Goal: Information Seeking & Learning: Check status

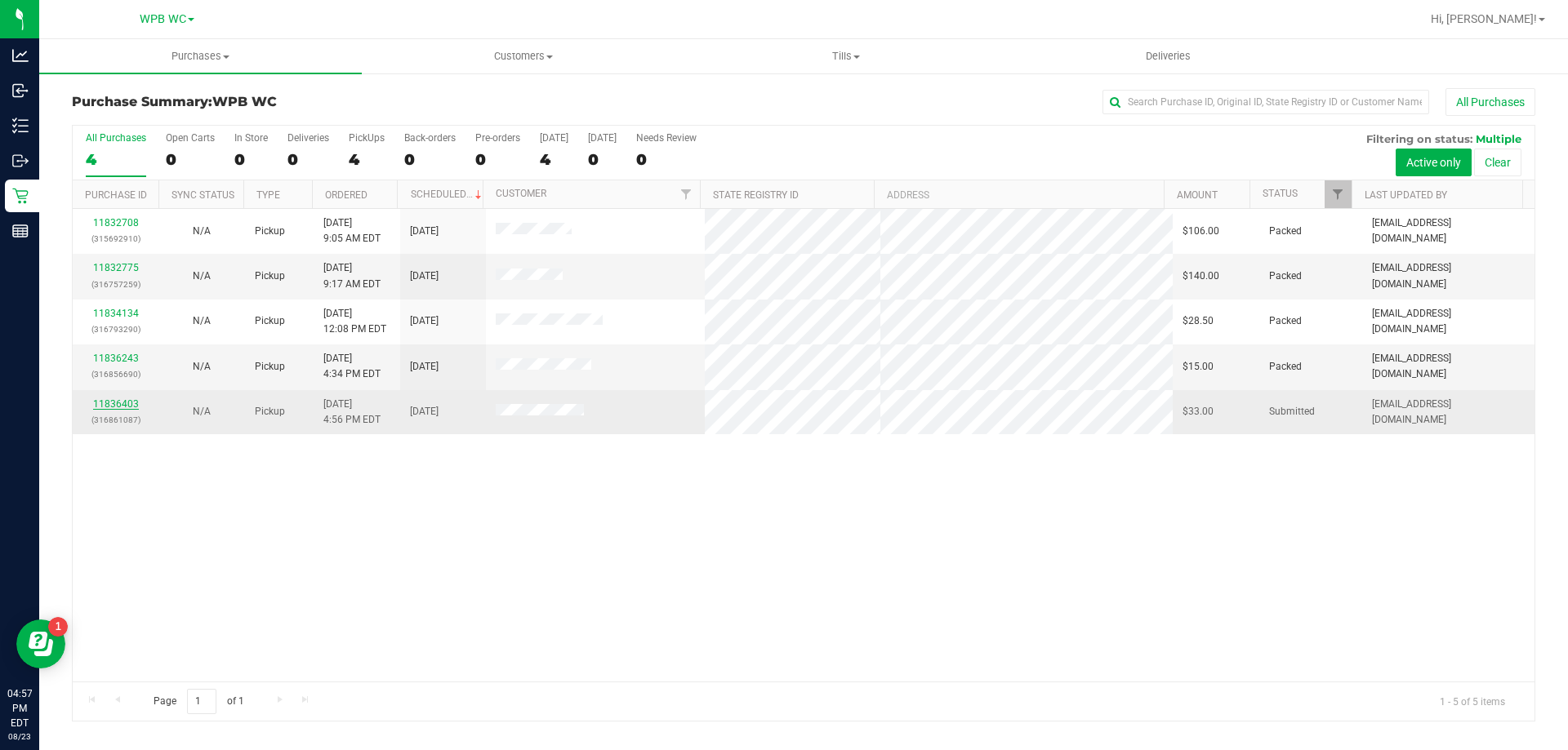
click at [104, 409] on link "11836403" at bounding box center [115, 404] width 46 height 11
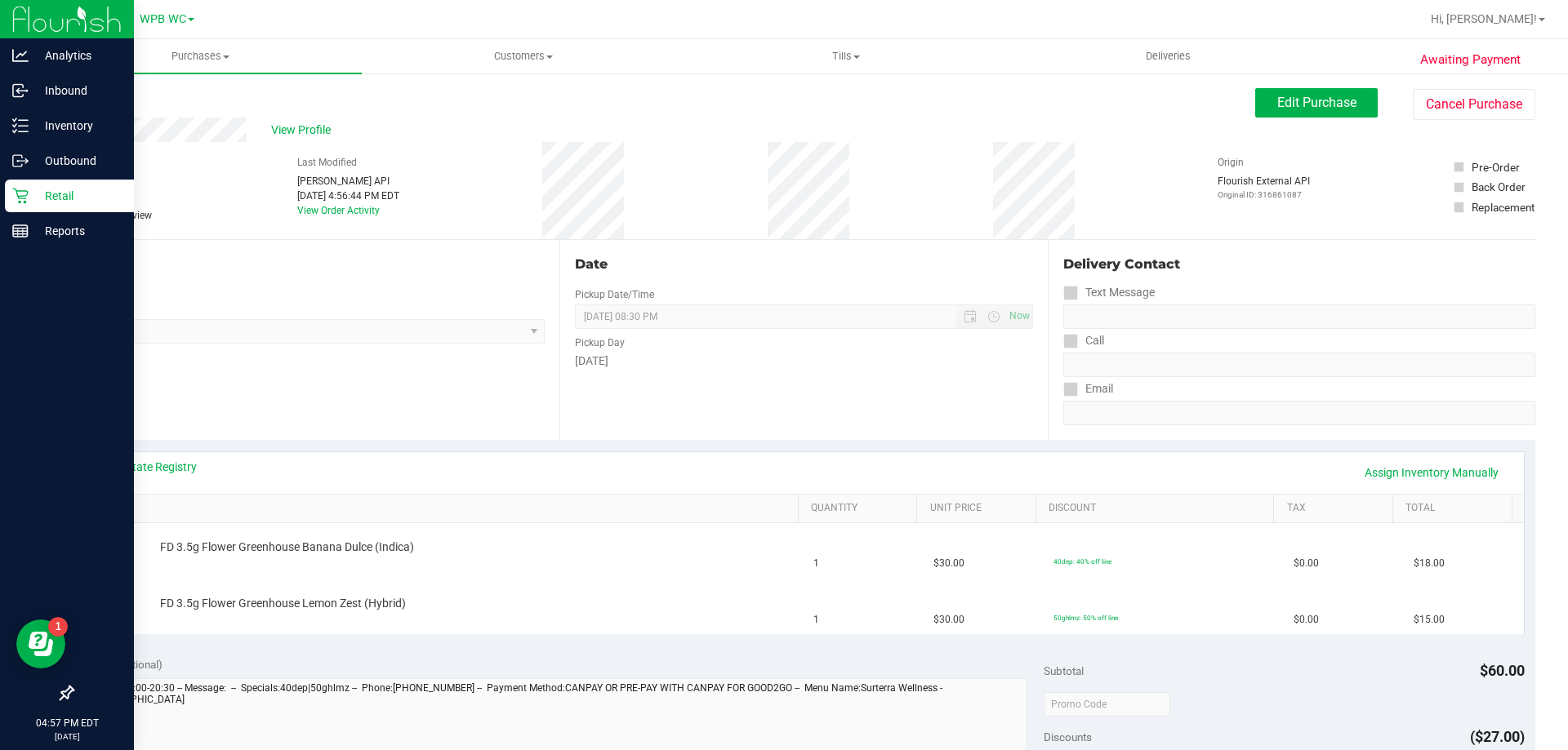
click at [42, 202] on p "Retail" at bounding box center [77, 196] width 98 height 20
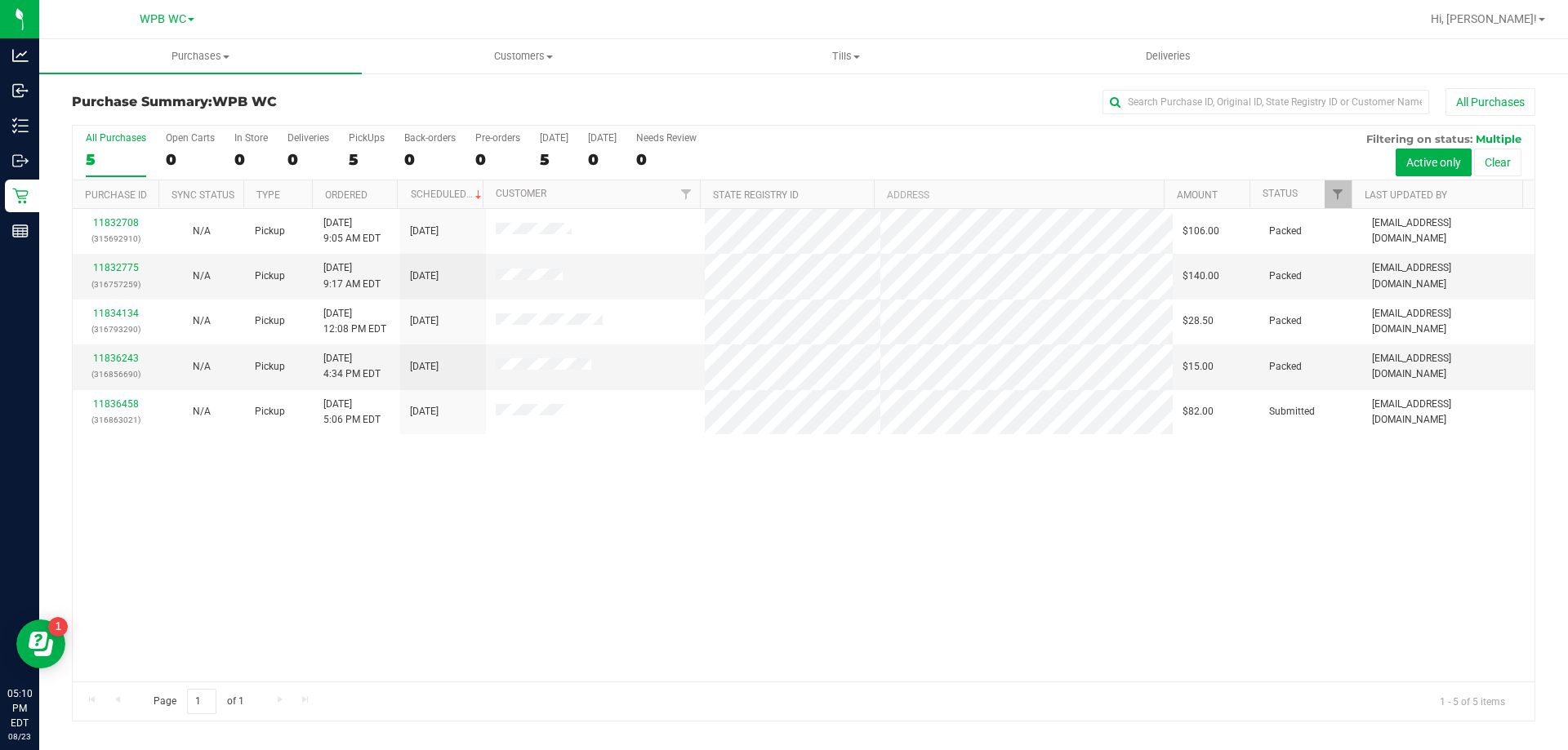
click at [493, 594] on div "11832708 (315692910) N/A Pickup [DATE] 9:05 AM EDT 8/23/2025 $106.00 Packed [EM…" at bounding box center [804, 445] width 1462 height 472
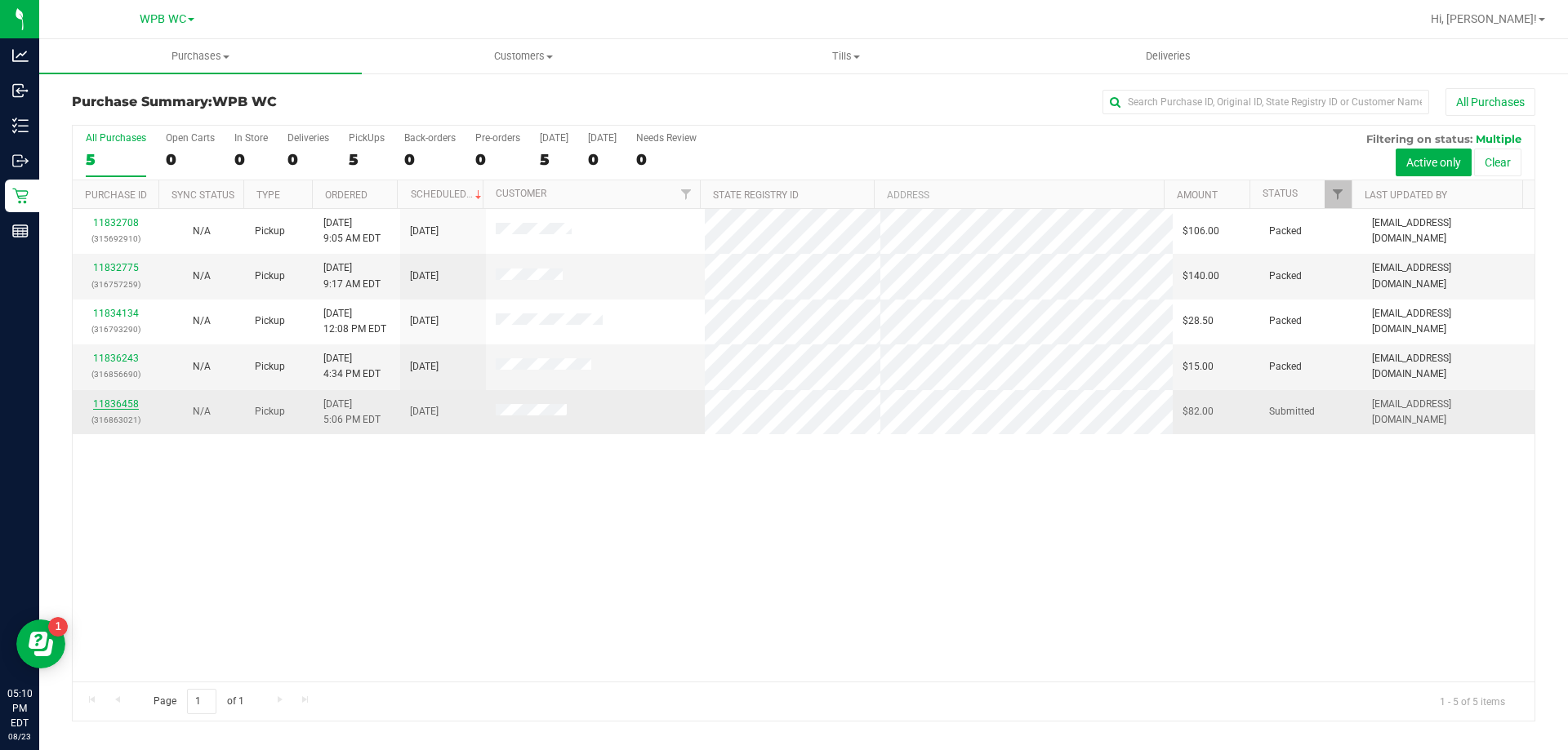
click at [111, 401] on link "11836458" at bounding box center [115, 404] width 46 height 11
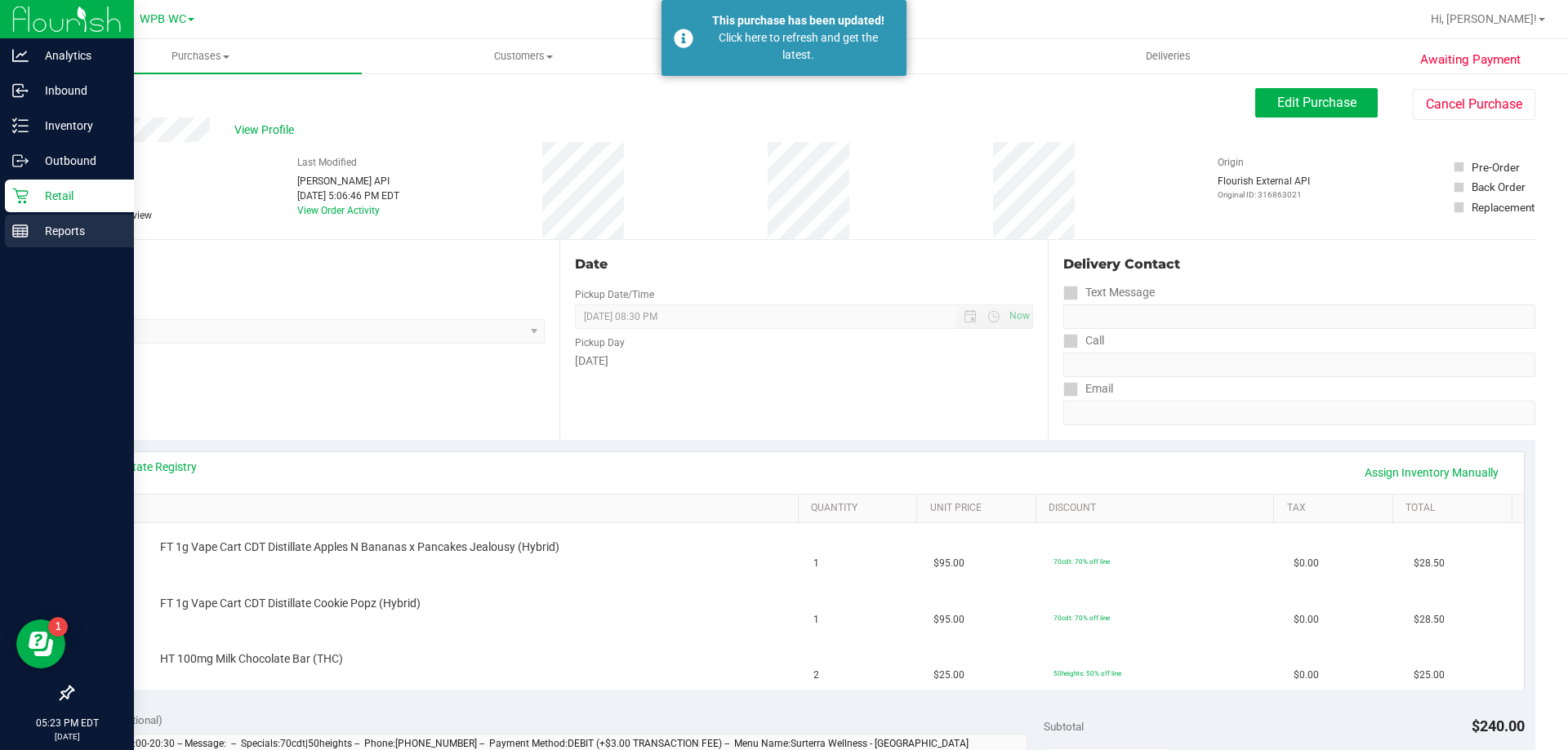
click at [26, 223] on icon at bounding box center [20, 231] width 16 height 16
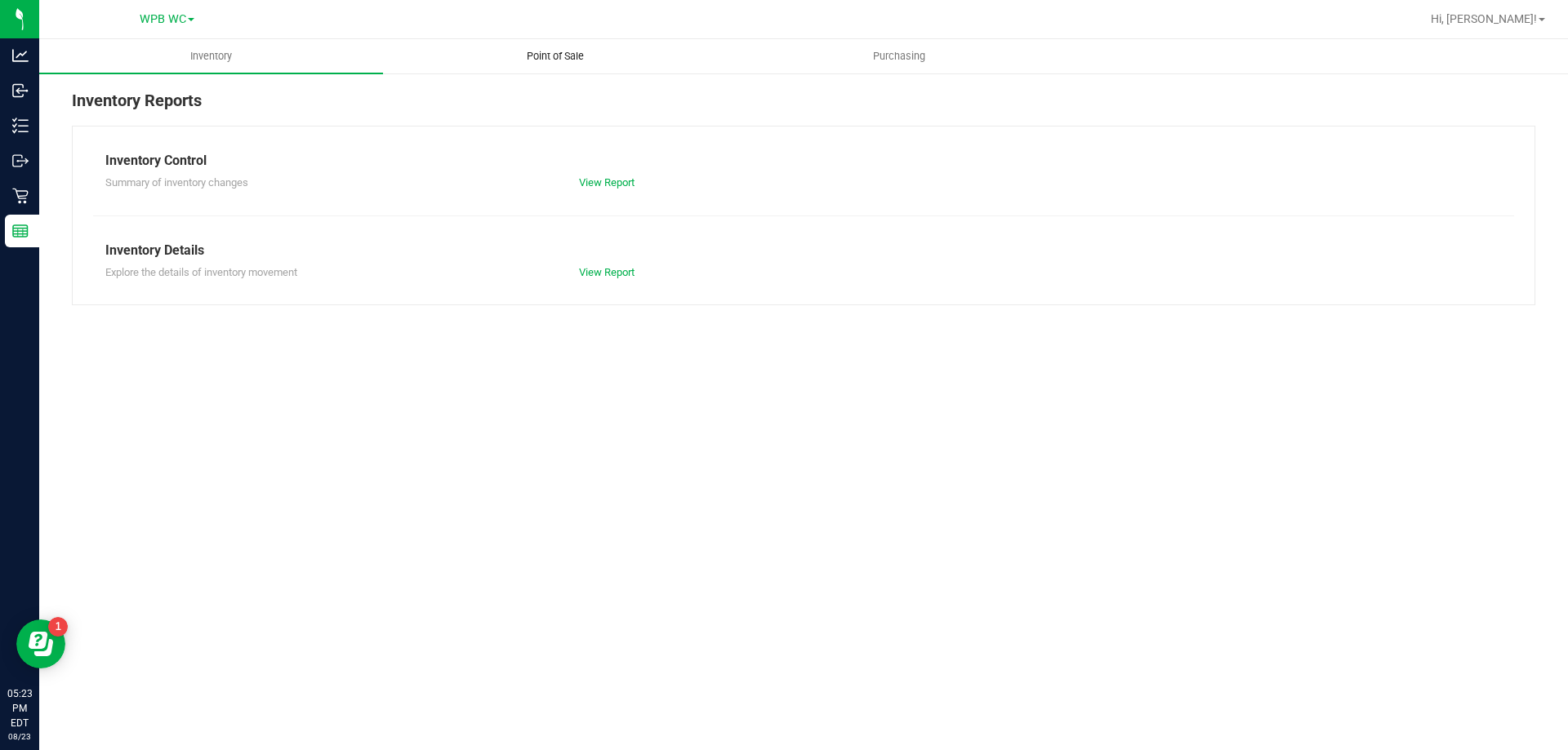
click at [521, 49] on span "Point of Sale" at bounding box center [555, 56] width 101 height 15
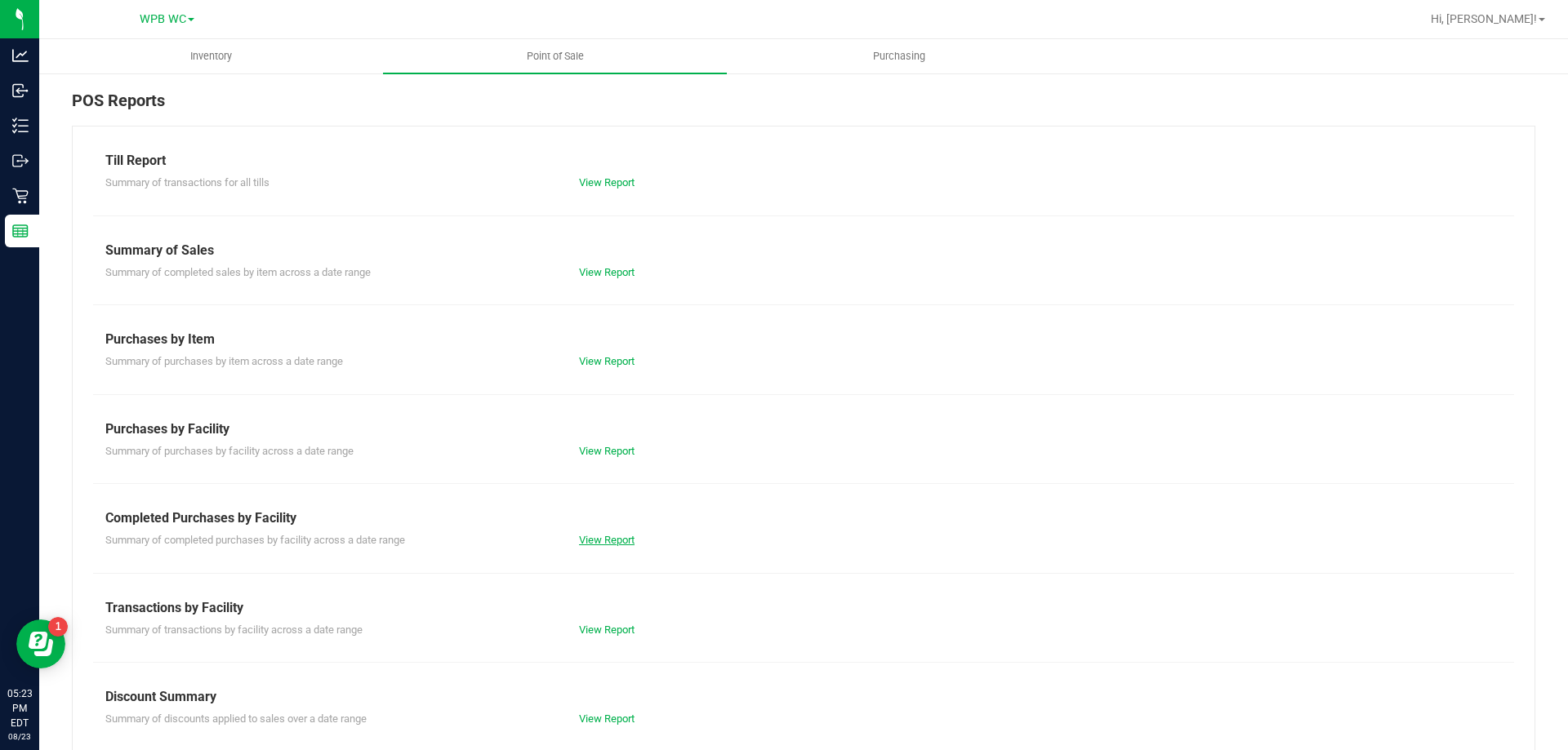
click at [582, 538] on link "View Report" at bounding box center [607, 540] width 55 height 12
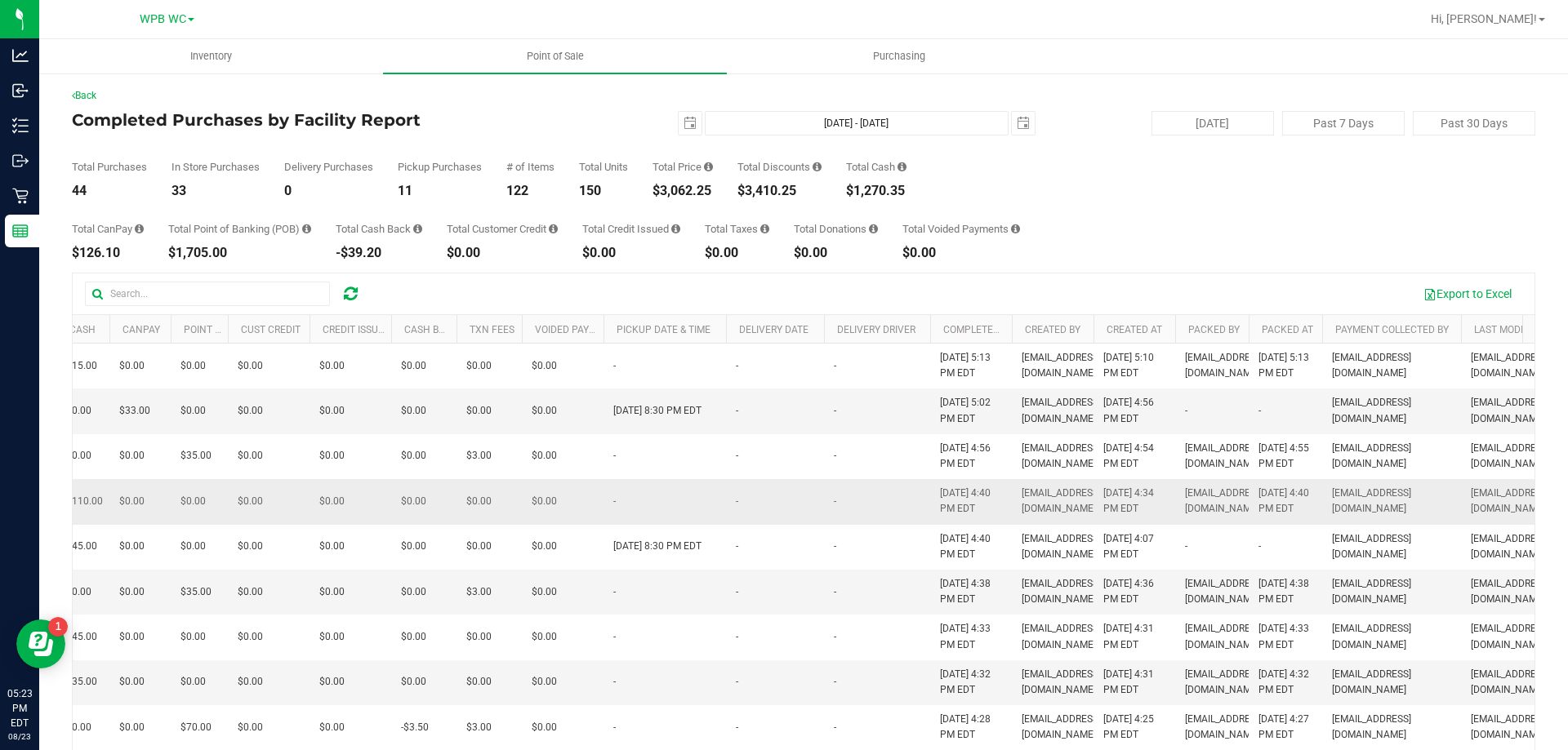
scroll to position [0, 898]
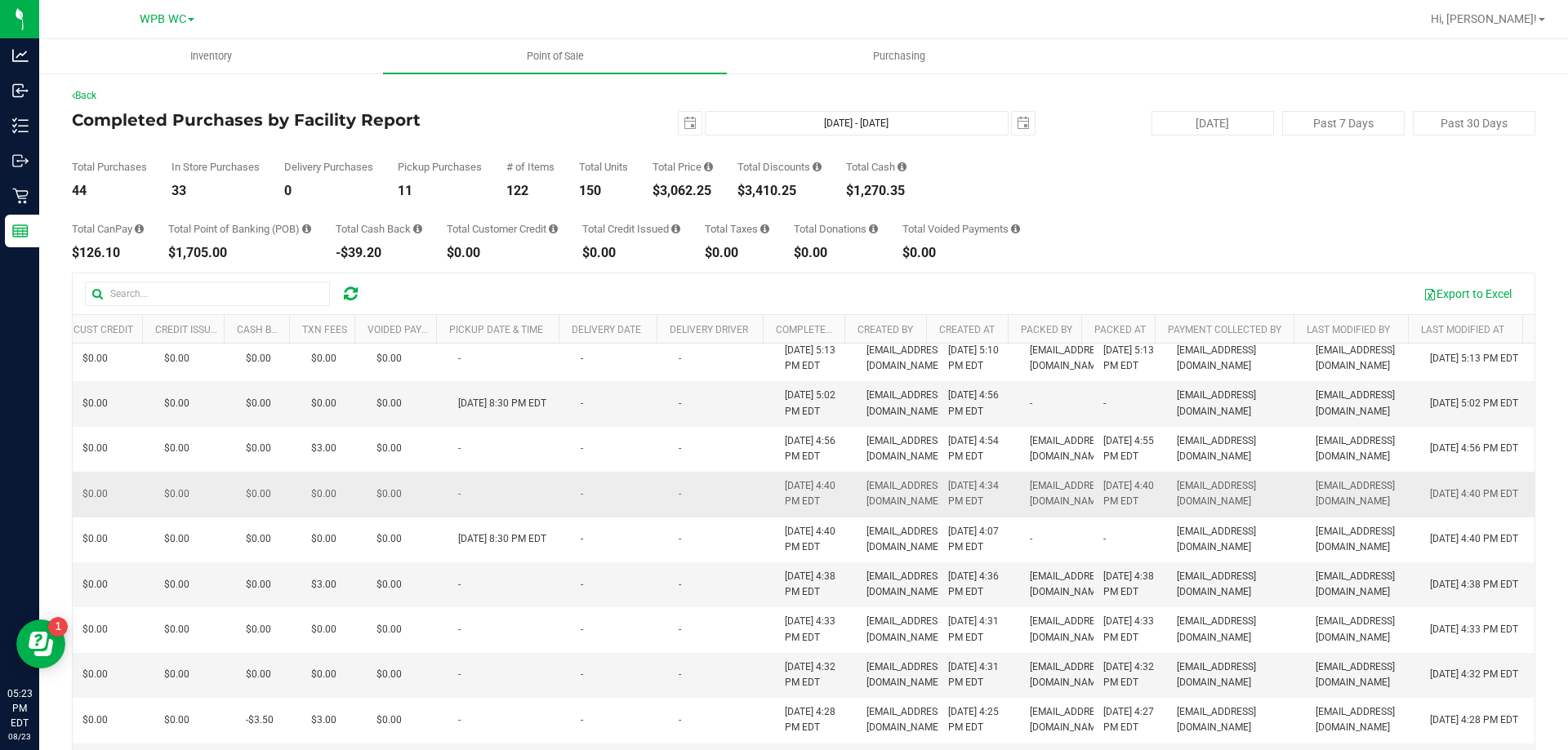
drag, startPoint x: 472, startPoint y: 491, endPoint x: 852, endPoint y: 517, distance: 380.9
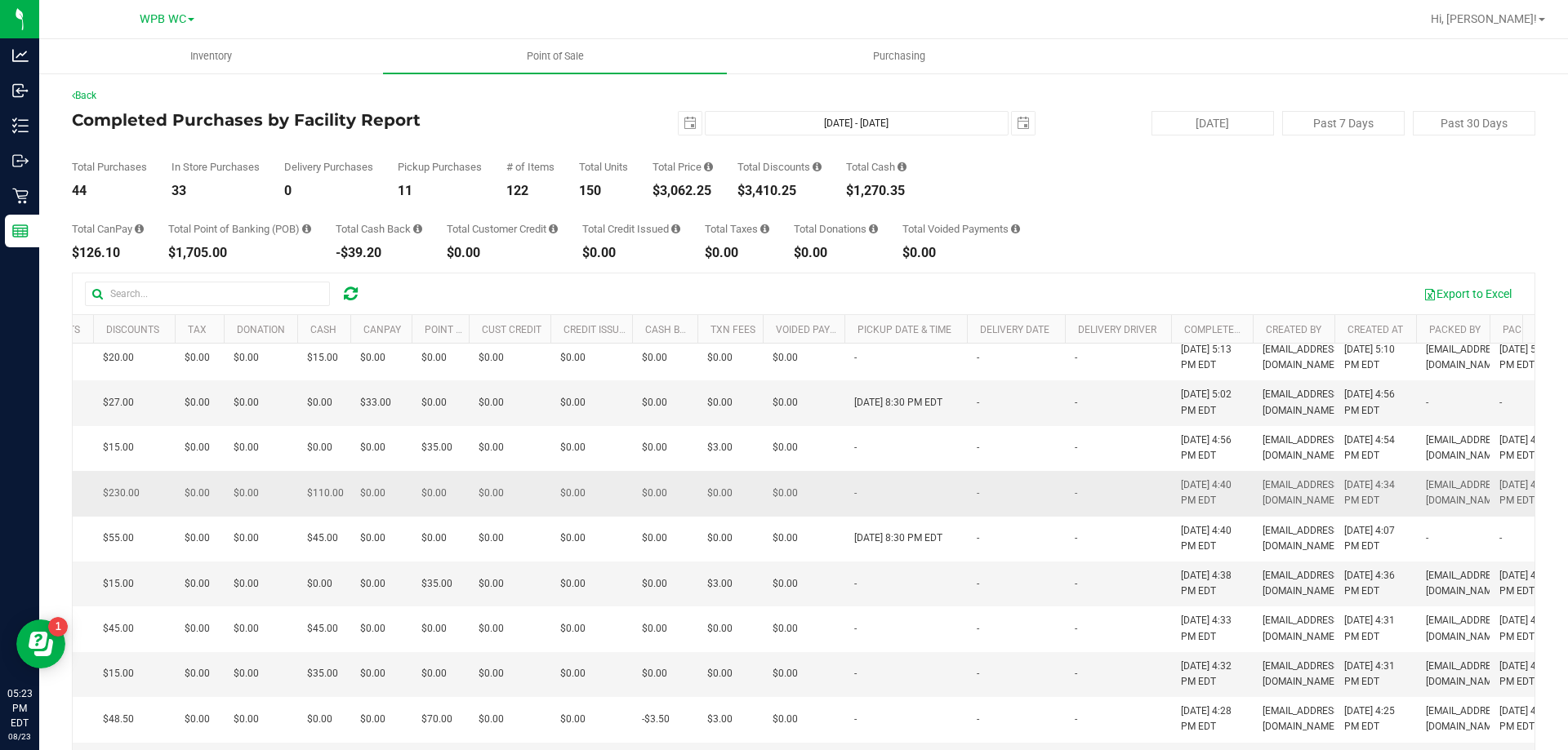
scroll to position [0, 0]
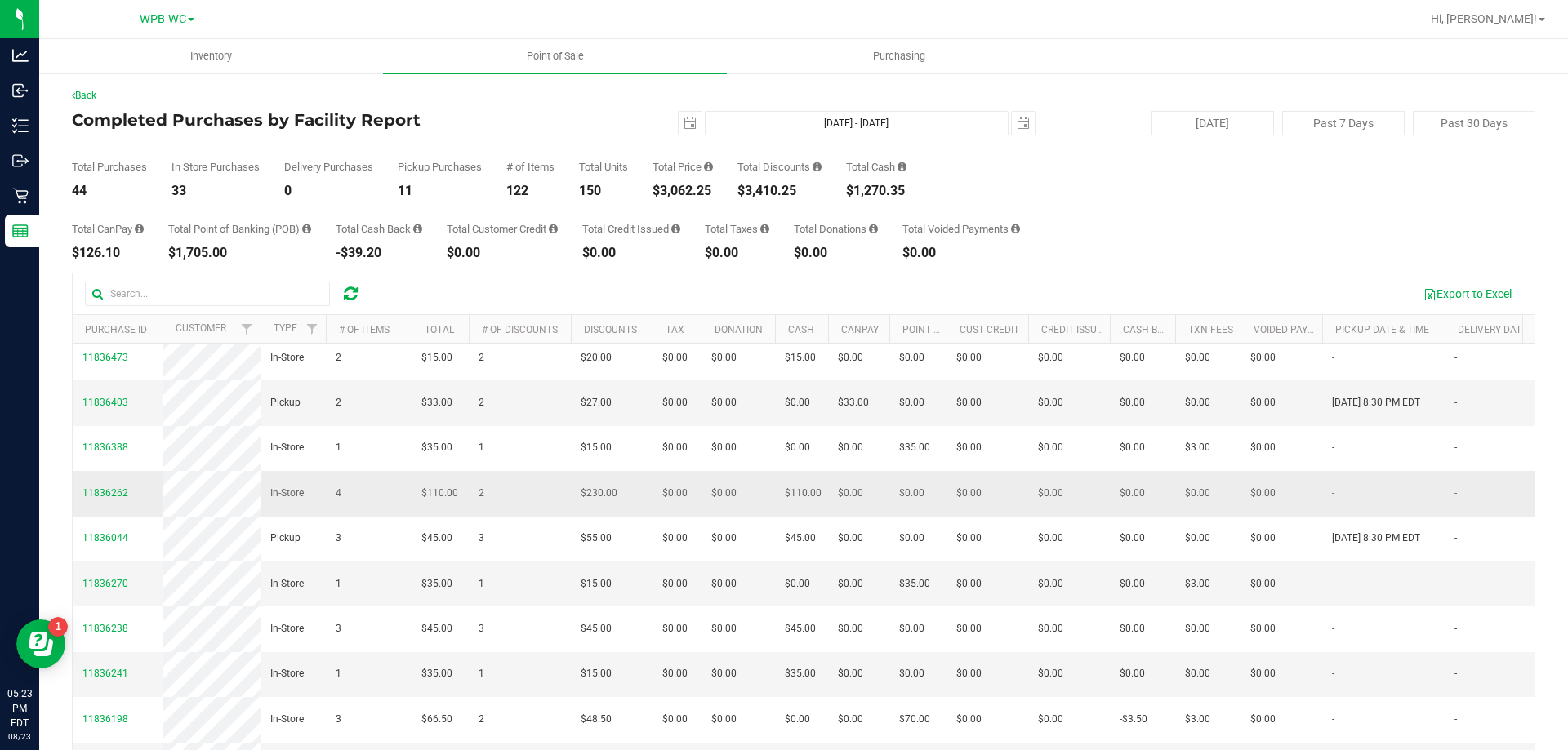
drag, startPoint x: 817, startPoint y: 518, endPoint x: 161, endPoint y: 529, distance: 656.1
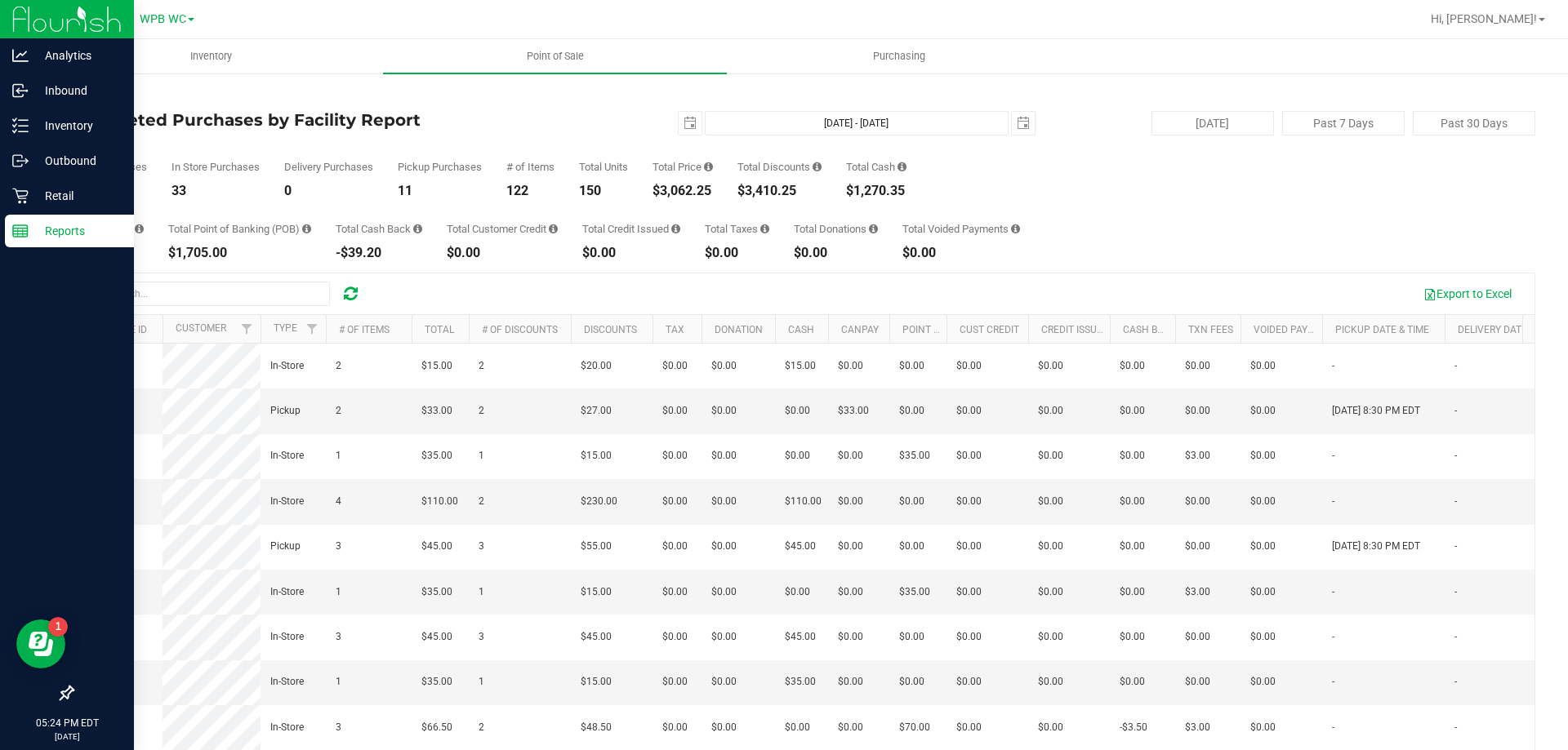
click at [35, 236] on p "Reports" at bounding box center [77, 231] width 98 height 20
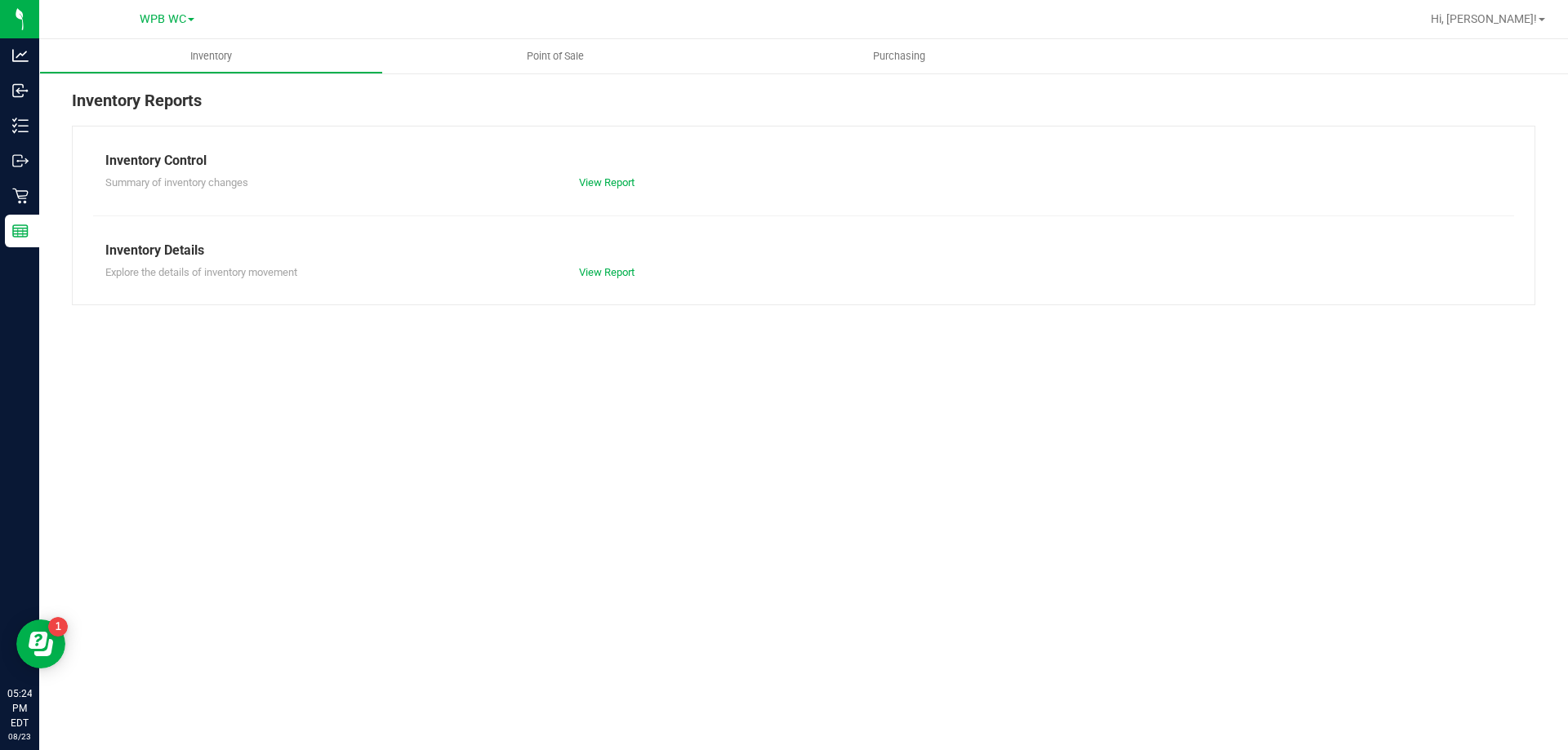
drag, startPoint x: 598, startPoint y: 30, endPoint x: 554, endPoint y: 34, distance: 44.2
click at [597, 30] on div at bounding box center [856, 19] width 1128 height 32
click at [552, 35] on div at bounding box center [856, 19] width 1128 height 32
click at [549, 45] on uib-tab-heading "Point of Sale" at bounding box center [555, 56] width 344 height 35
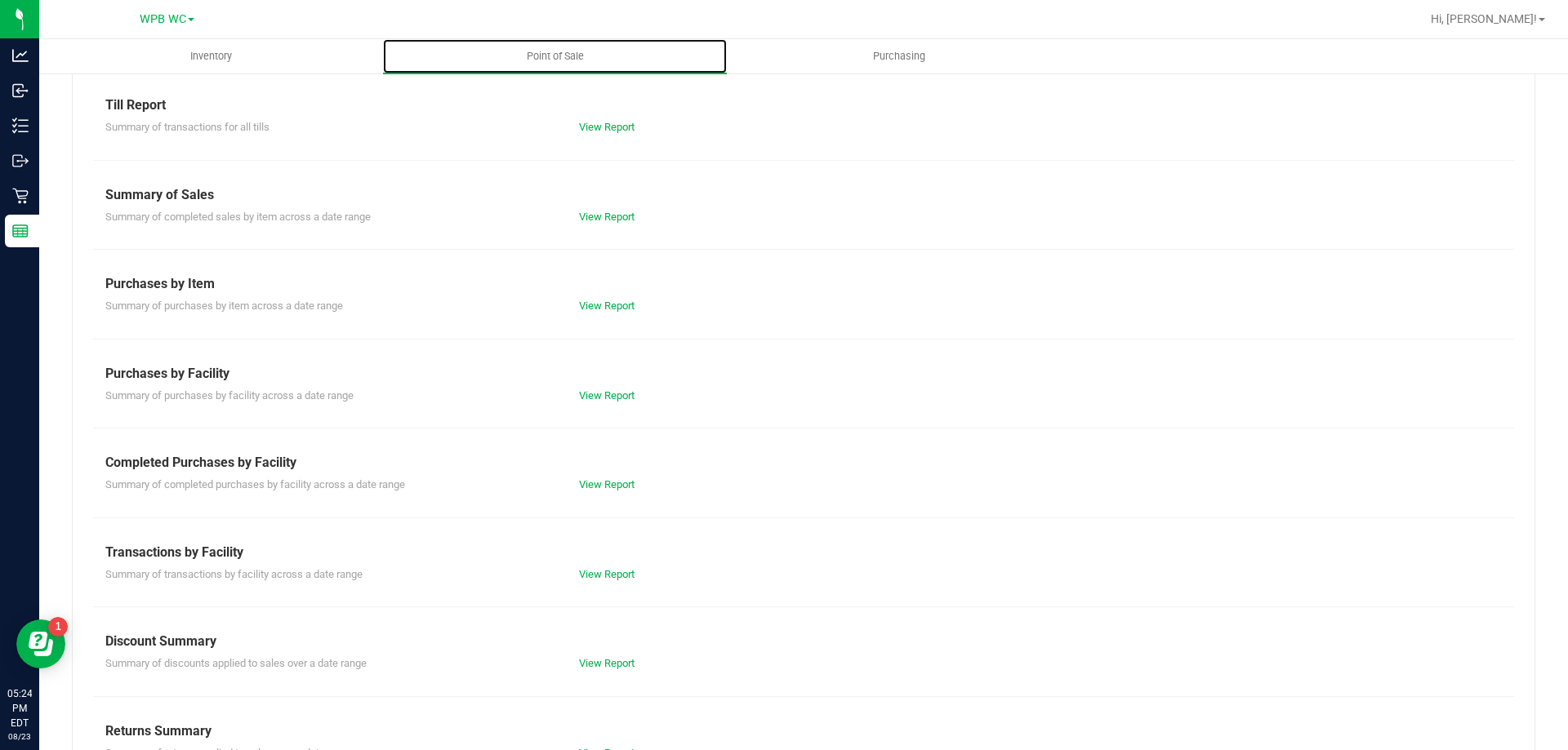
scroll to position [108, 0]
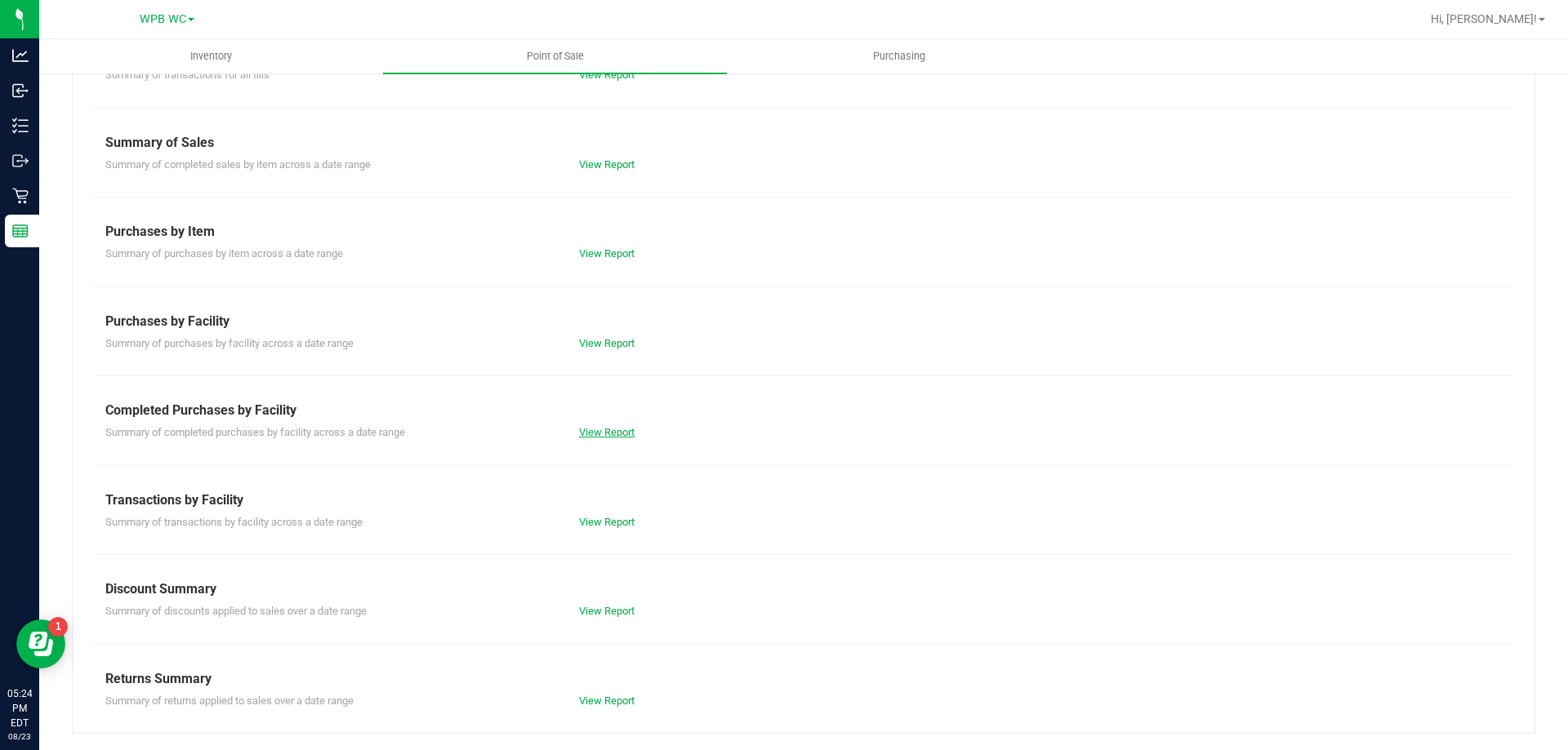
click at [585, 435] on link "View Report" at bounding box center [607, 432] width 55 height 12
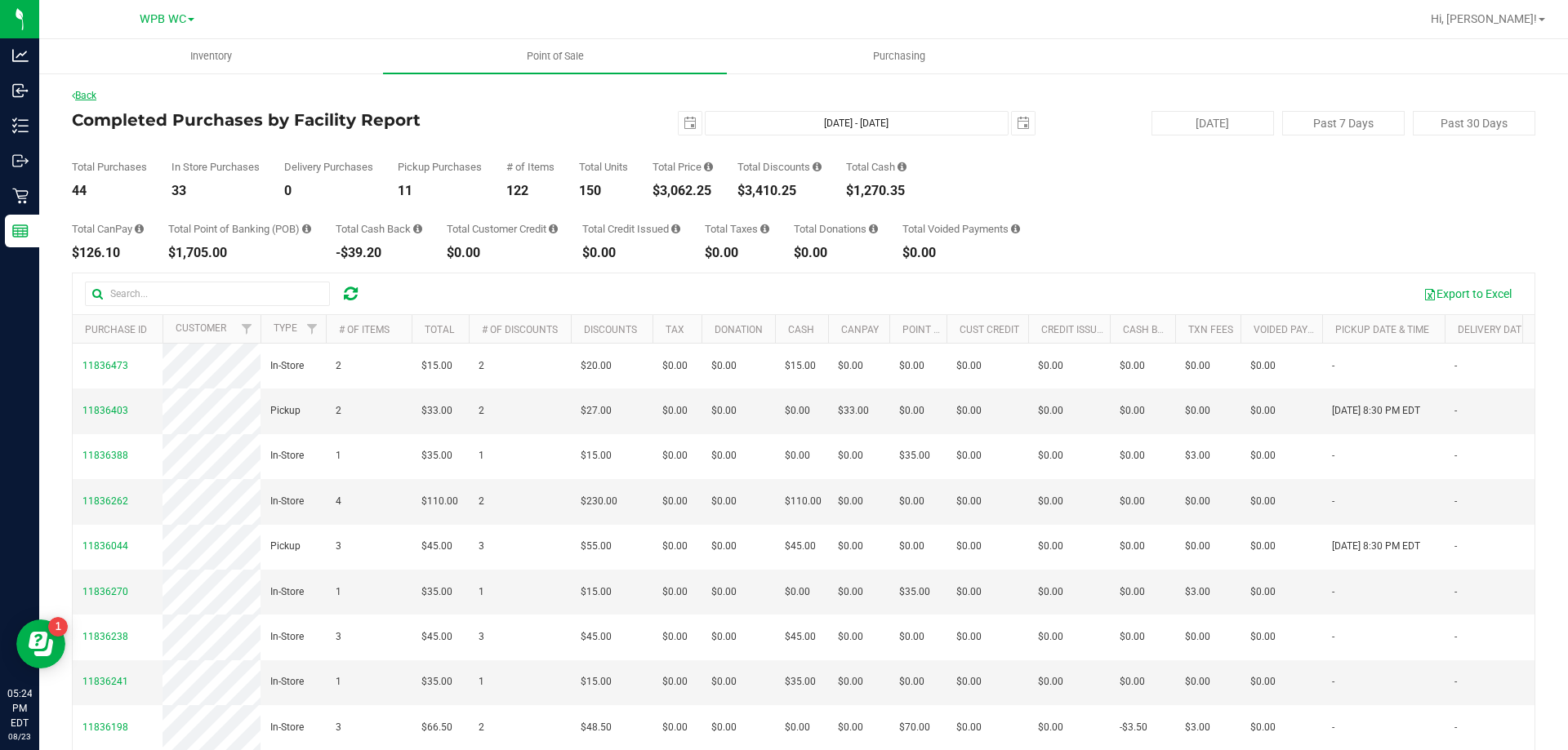
click at [97, 96] on link "Back" at bounding box center [84, 96] width 24 height 11
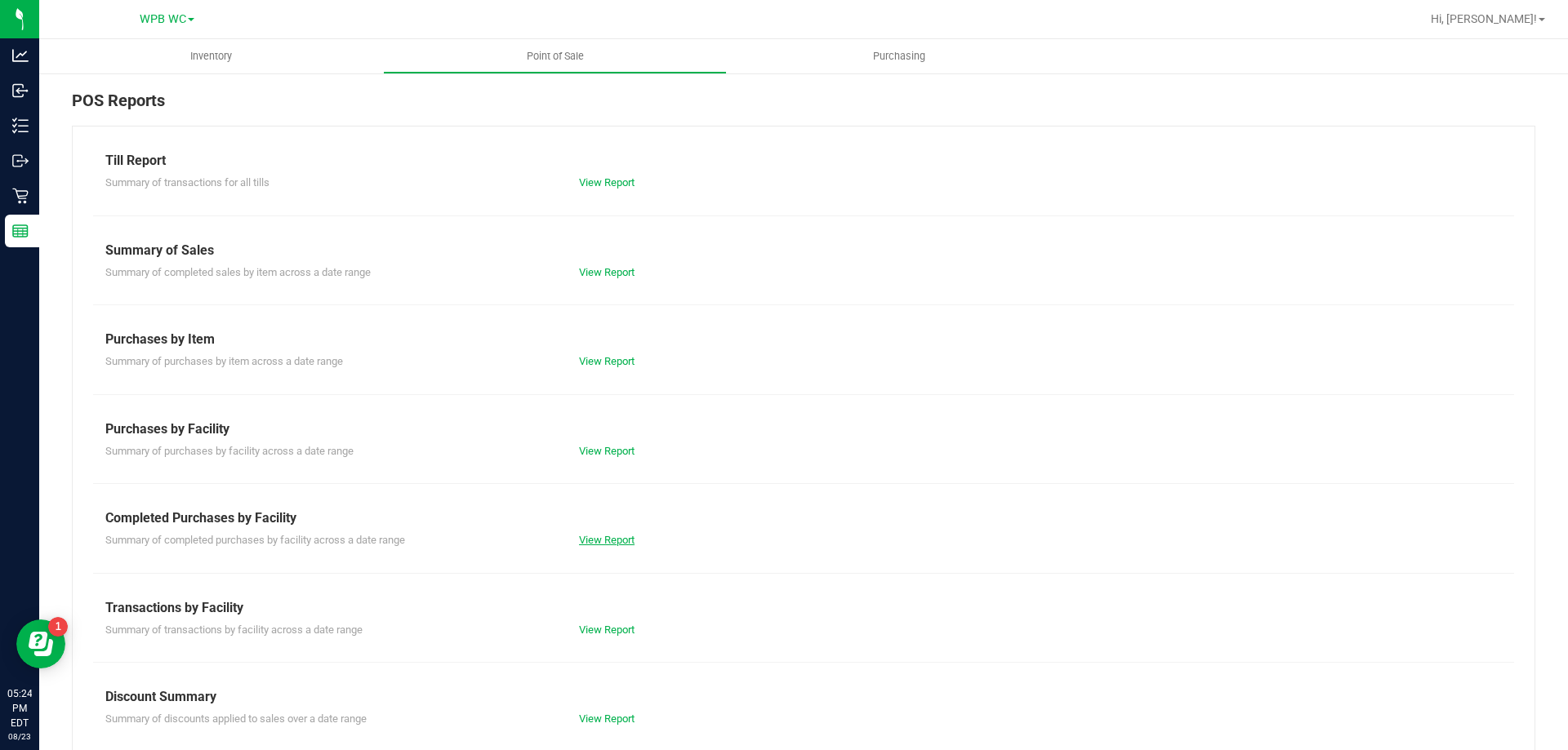
click at [614, 535] on link "View Report" at bounding box center [607, 540] width 55 height 12
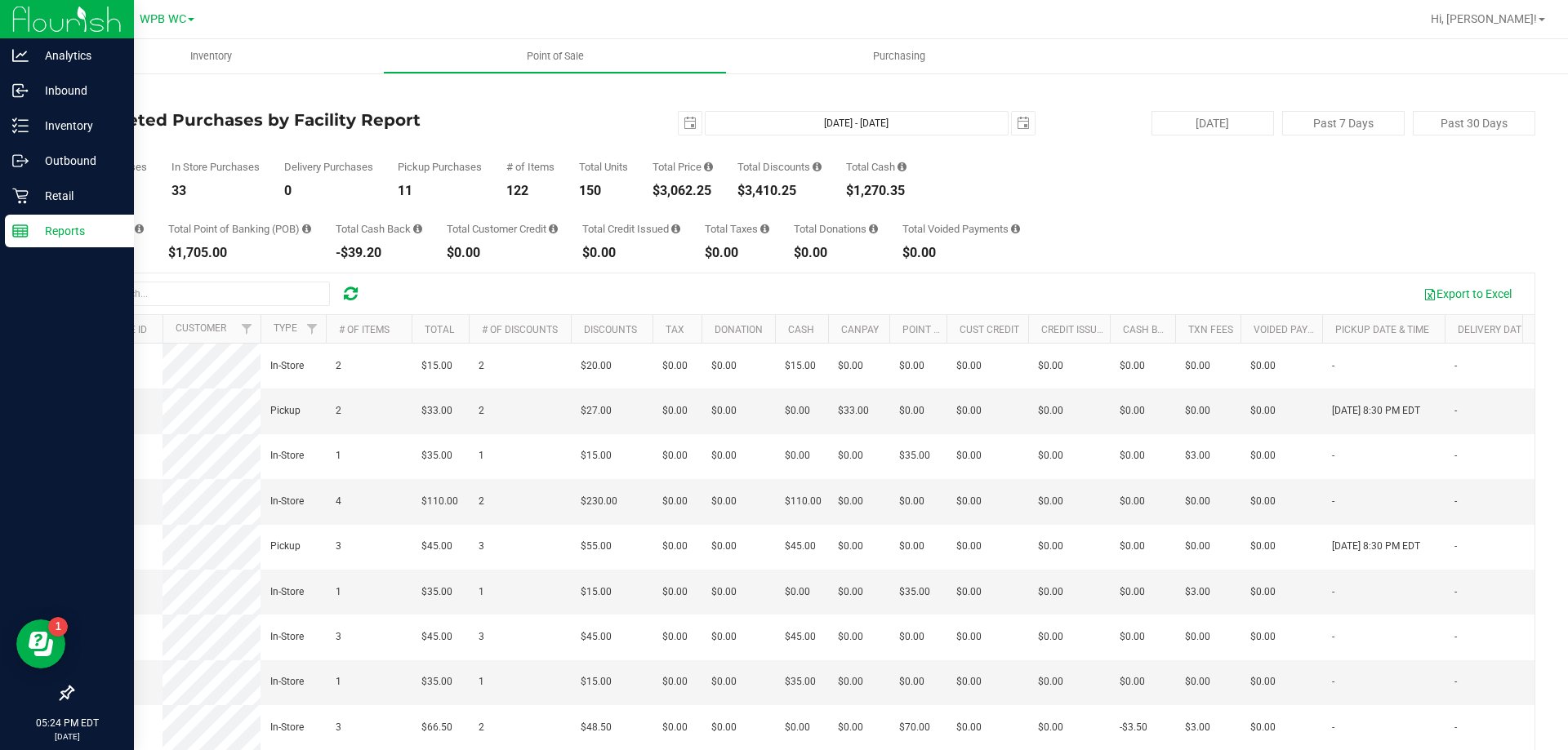
drag, startPoint x: 55, startPoint y: 259, endPoint x: 65, endPoint y: 236, distance: 25.1
click at [60, 259] on div at bounding box center [67, 464] width 134 height 428
drag, startPoint x: 66, startPoint y: 230, endPoint x: 128, endPoint y: 218, distance: 63.2
click at [67, 230] on p "Reports" at bounding box center [77, 231] width 98 height 20
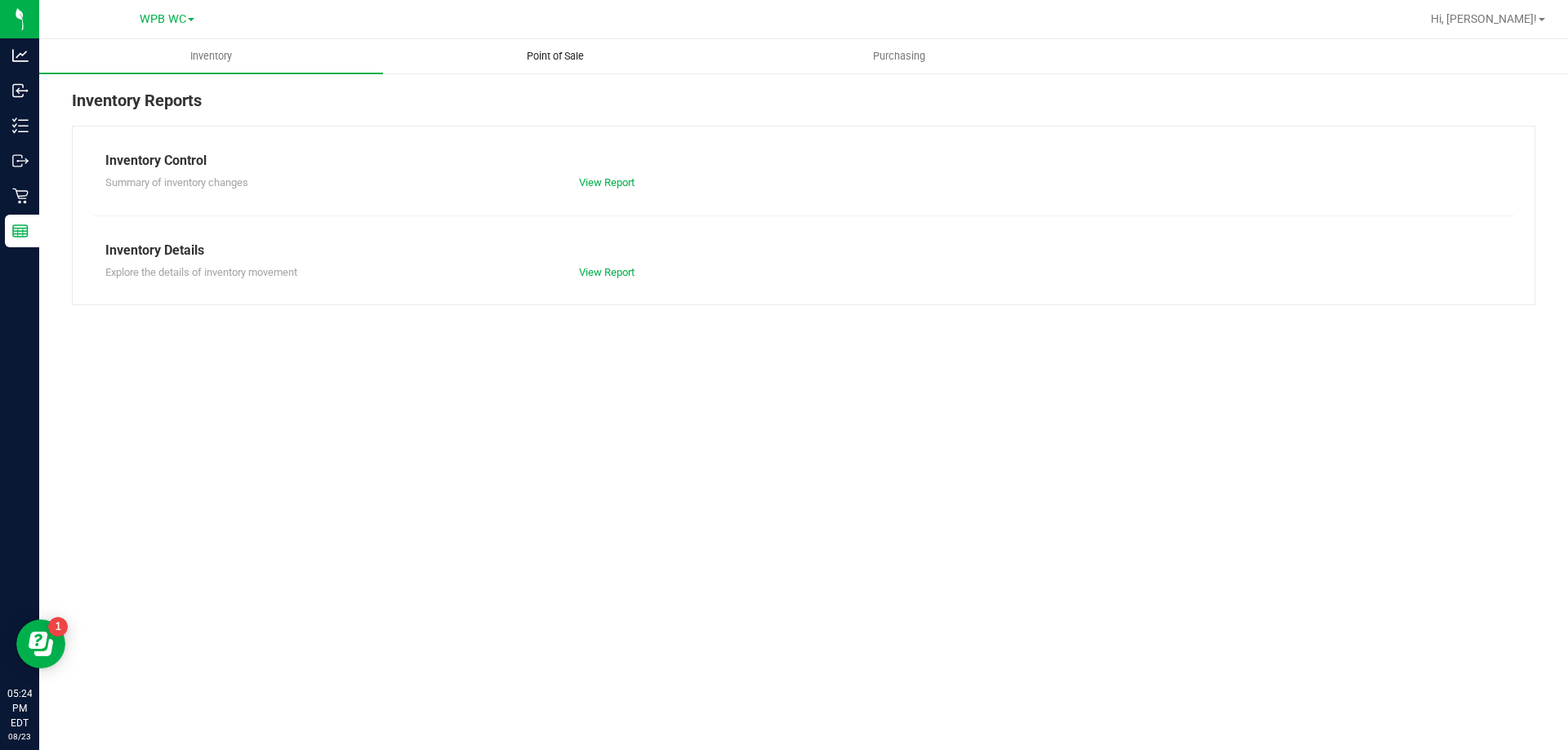
click at [552, 42] on uib-tab-heading "Point of Sale" at bounding box center [554, 56] width 342 height 33
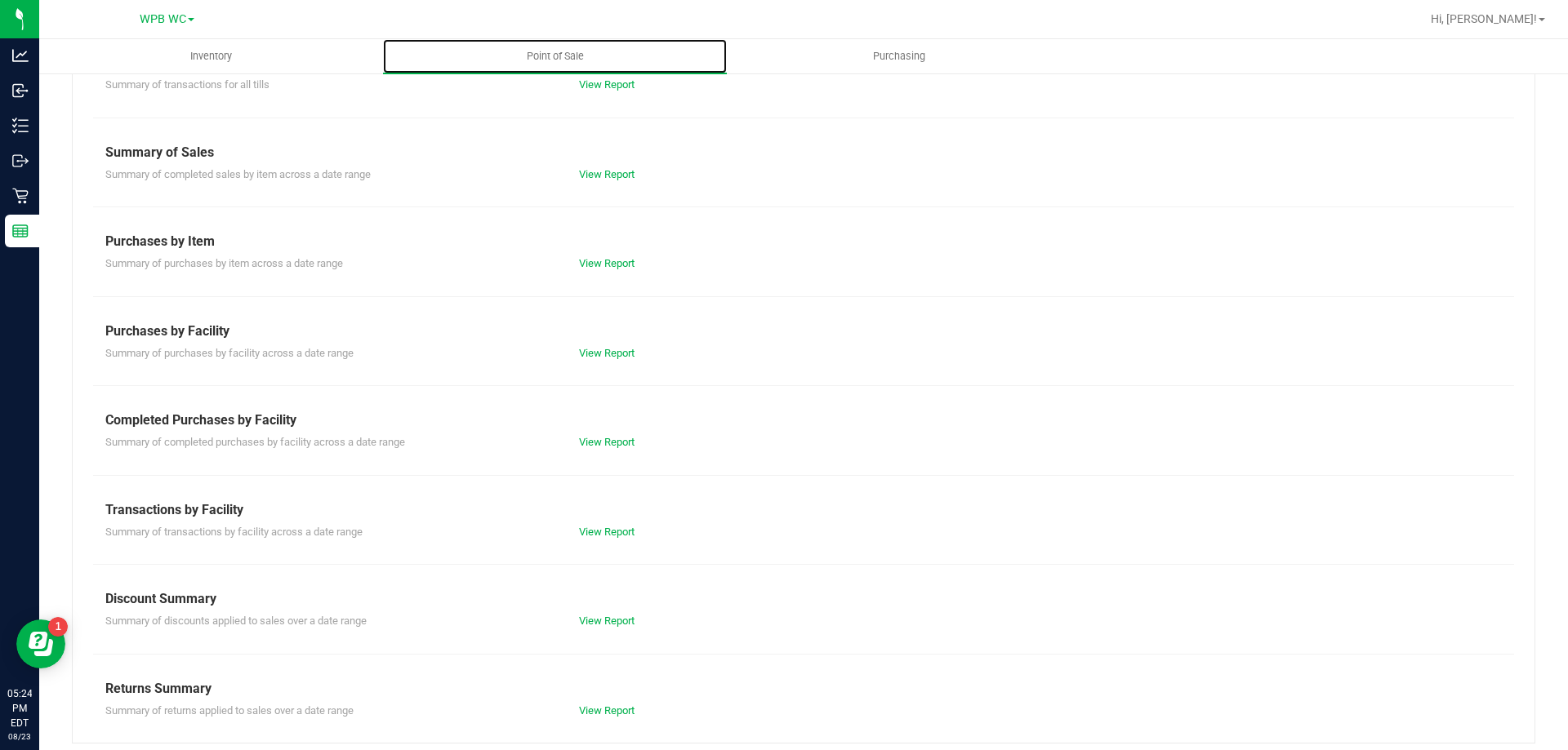
scroll to position [108, 0]
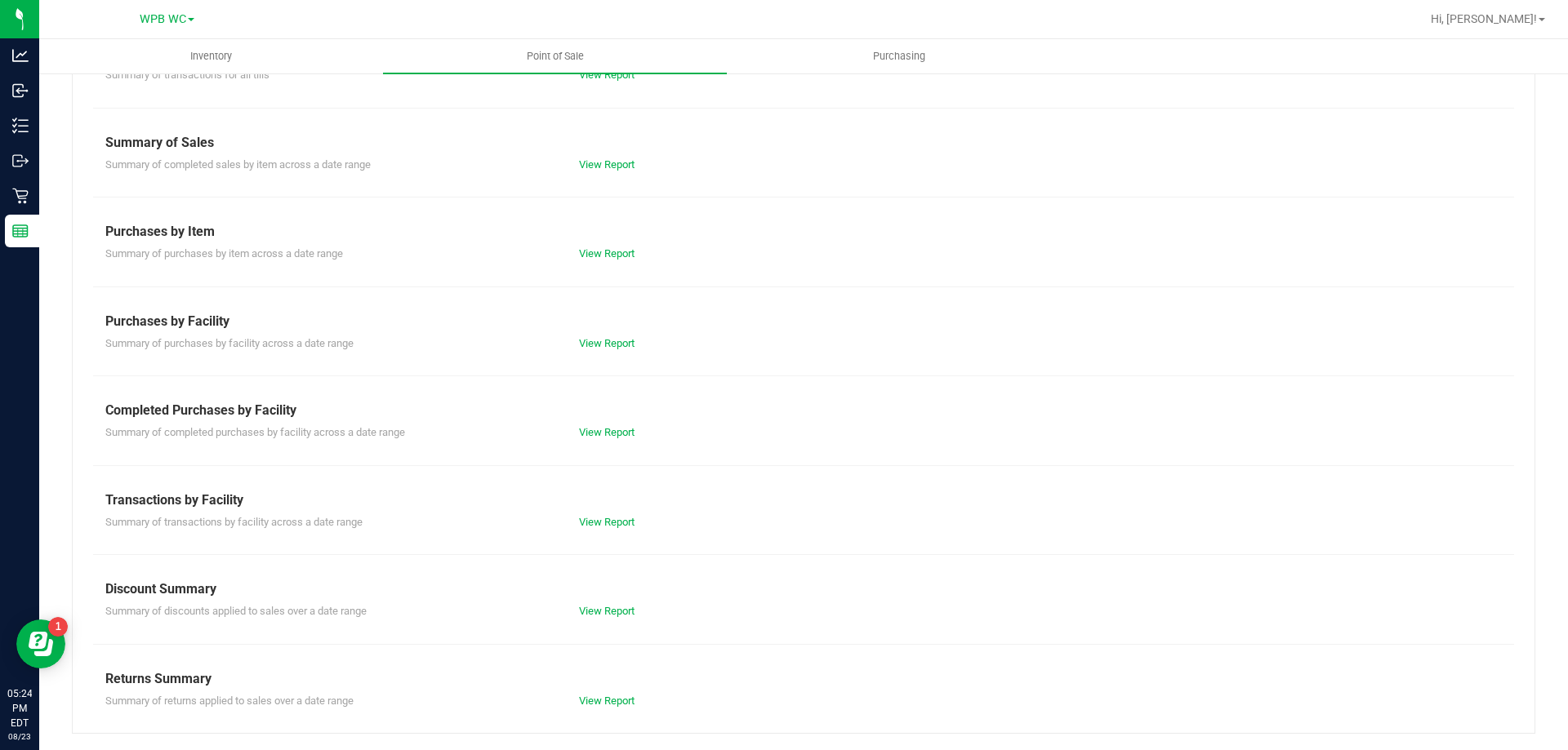
click at [649, 614] on div "View Report" at bounding box center [686, 611] width 237 height 16
drag, startPoint x: 543, startPoint y: 604, endPoint x: 605, endPoint y: 616, distance: 63.2
click at [561, 606] on div "Summary of discounts applied to sales over a date range" at bounding box center [329, 611] width 474 height 16
click at [605, 616] on link "View Report" at bounding box center [607, 610] width 55 height 12
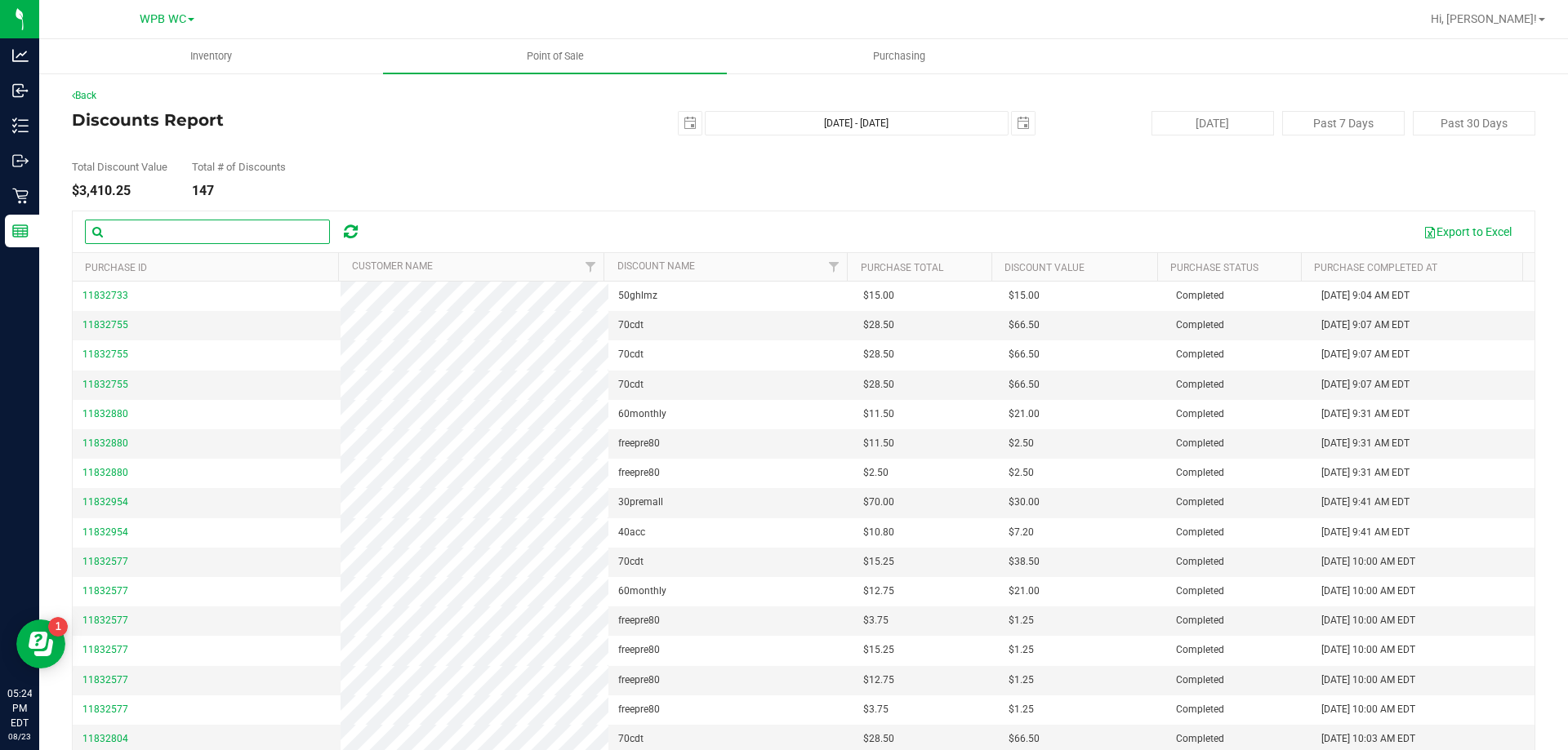
click at [254, 226] on input "text" at bounding box center [207, 232] width 245 height 24
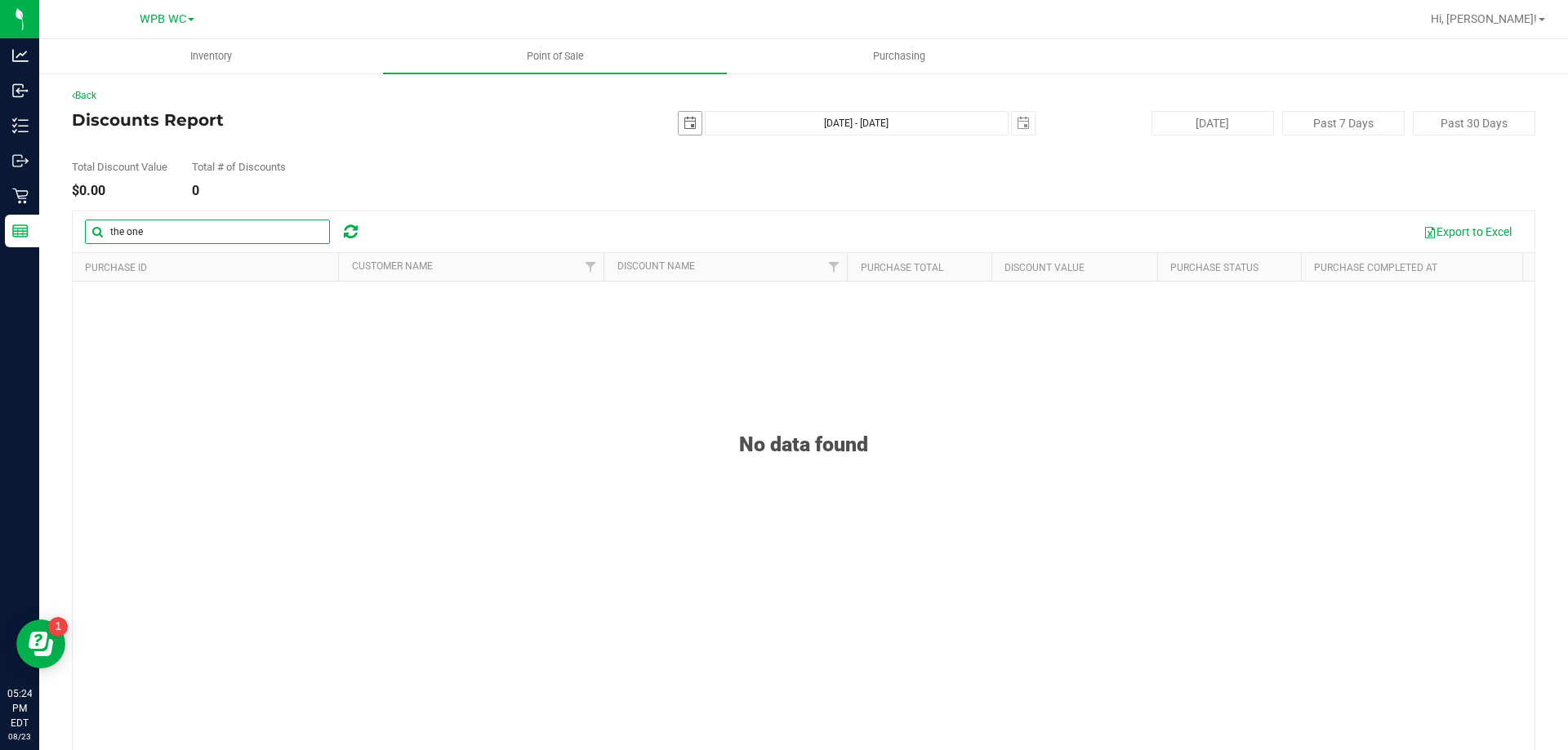
click at [685, 119] on span "select" at bounding box center [690, 124] width 13 height 13
type input "the one"
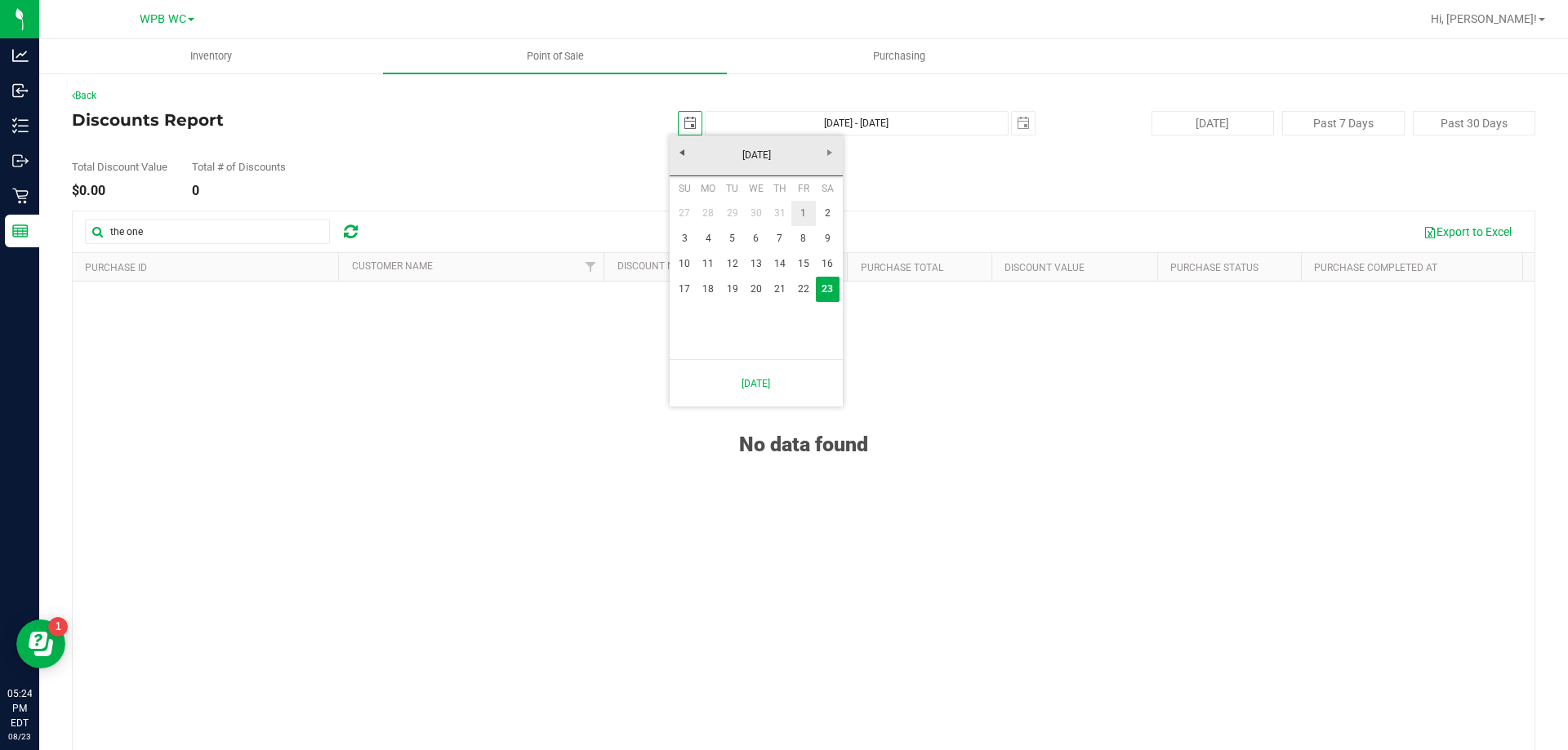
click at [805, 218] on link "1" at bounding box center [803, 213] width 23 height 25
type input "[DATE]"
type input "[DATE] - [DATE]"
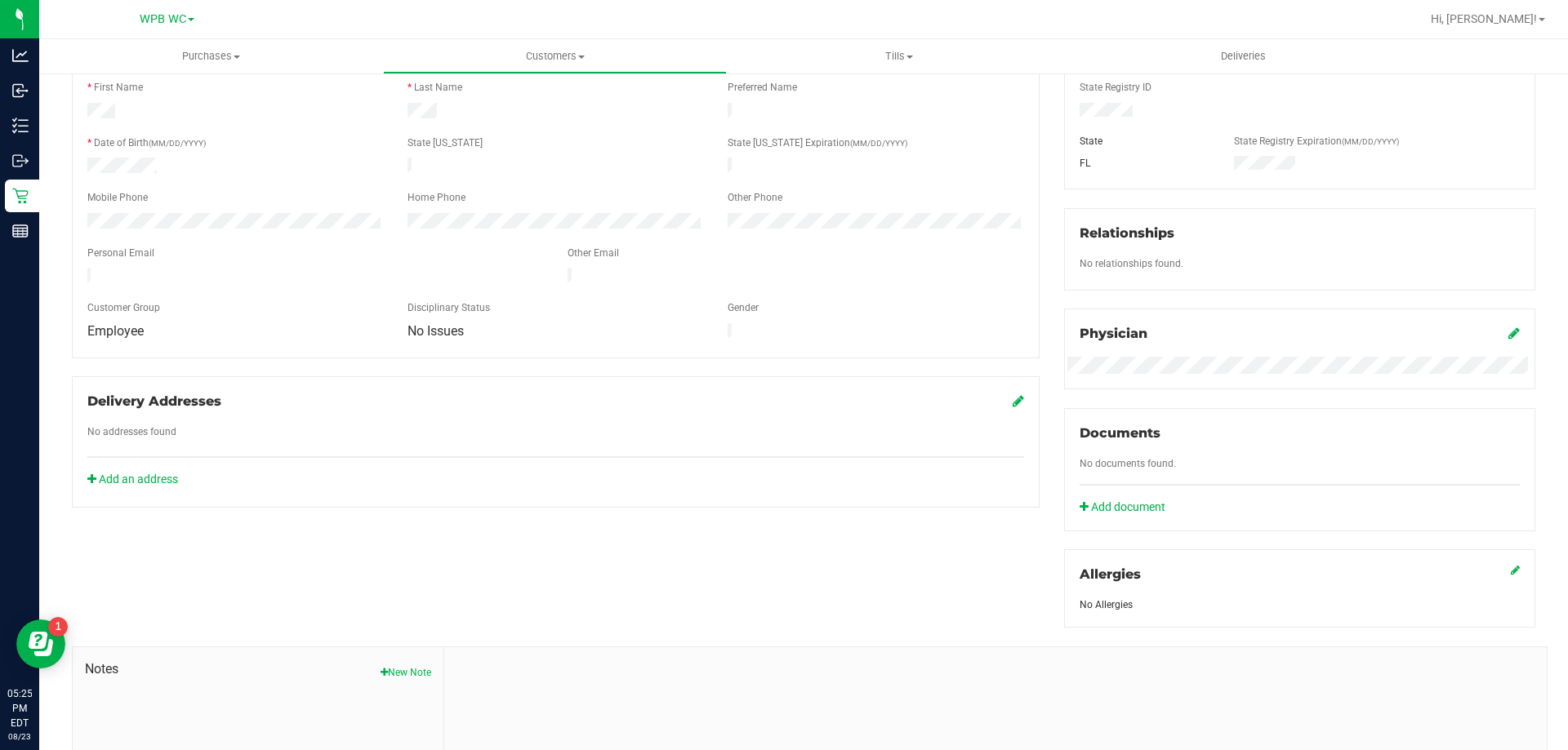
scroll to position [22, 0]
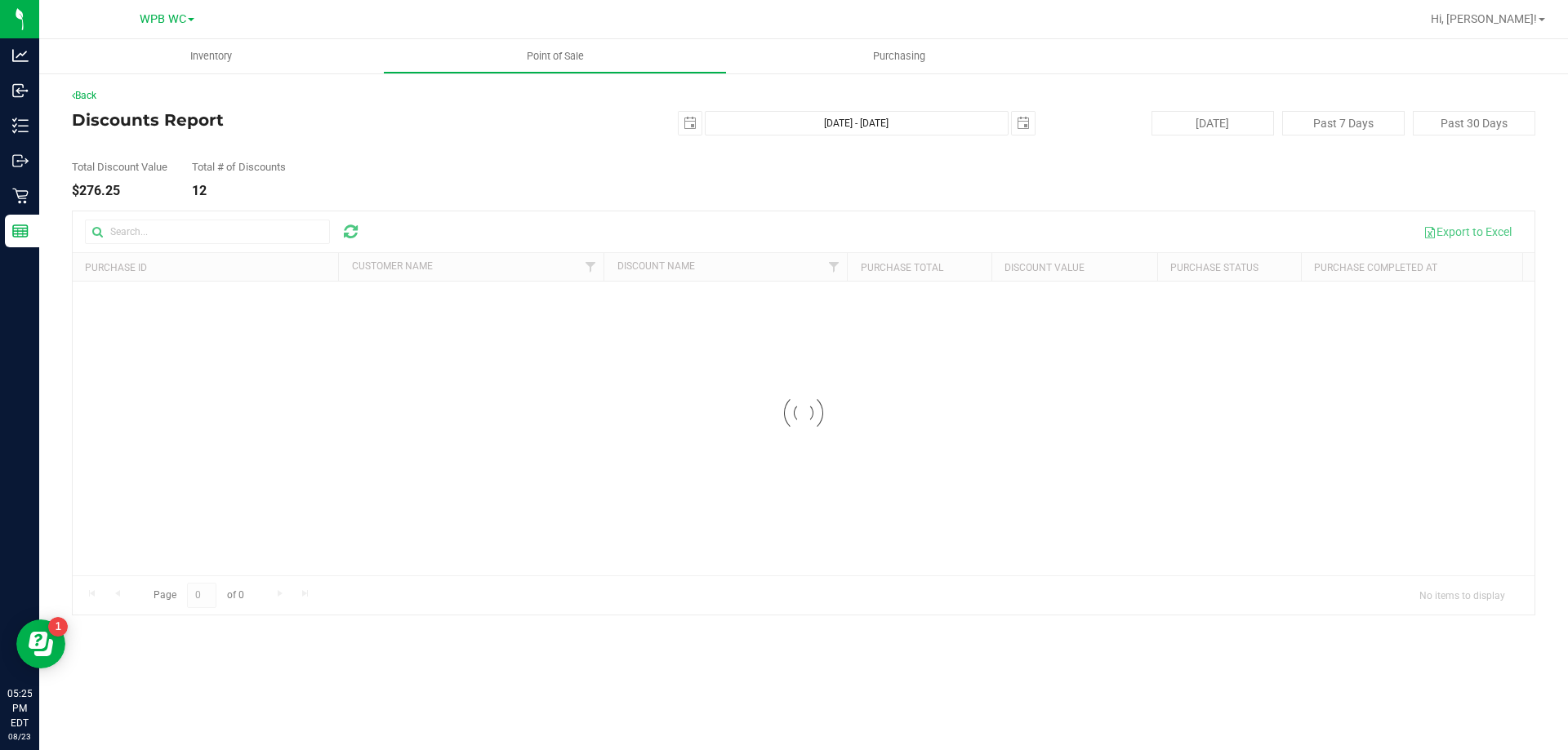
click at [176, 223] on div at bounding box center [804, 413] width 1462 height 403
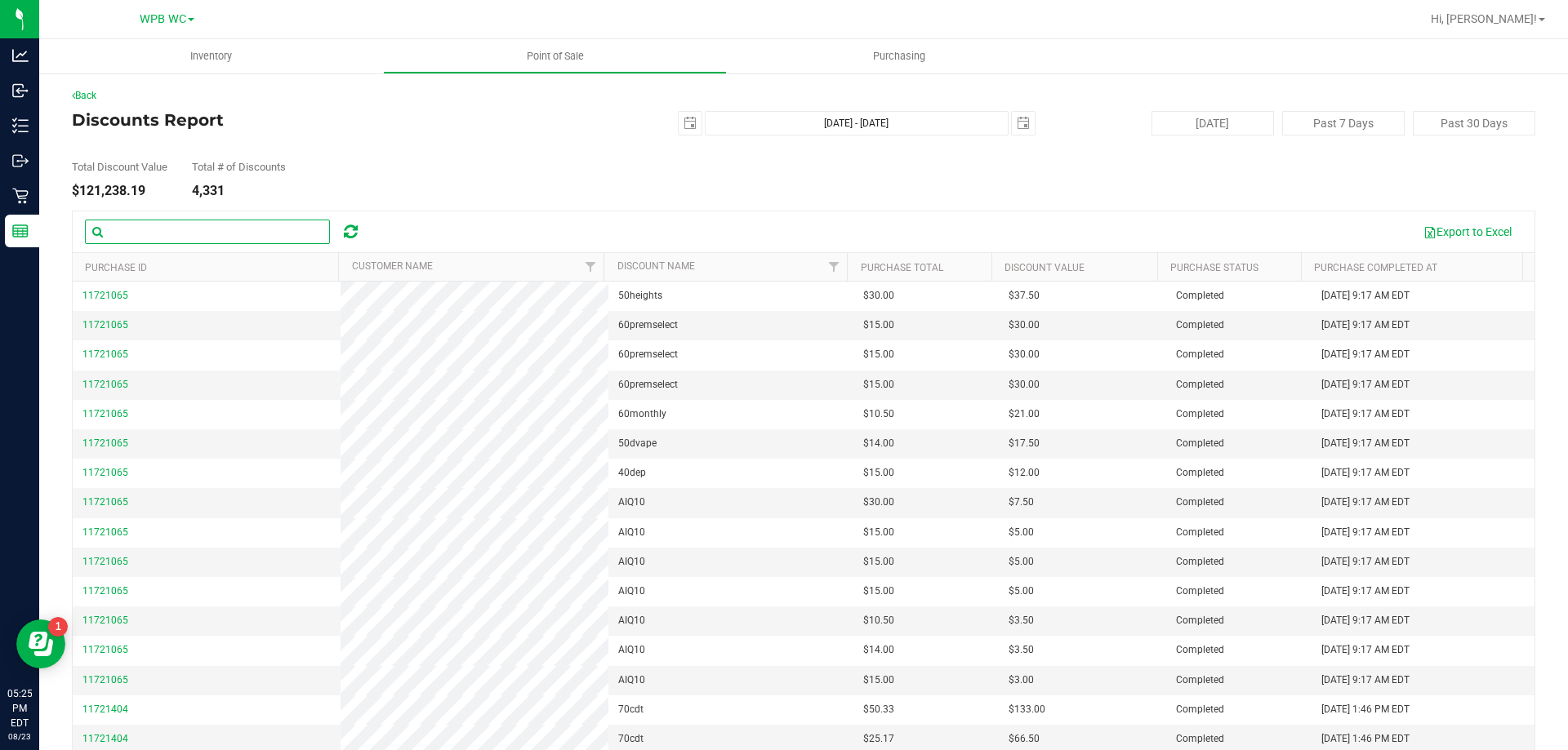
click at [180, 230] on input "text" at bounding box center [207, 232] width 245 height 24
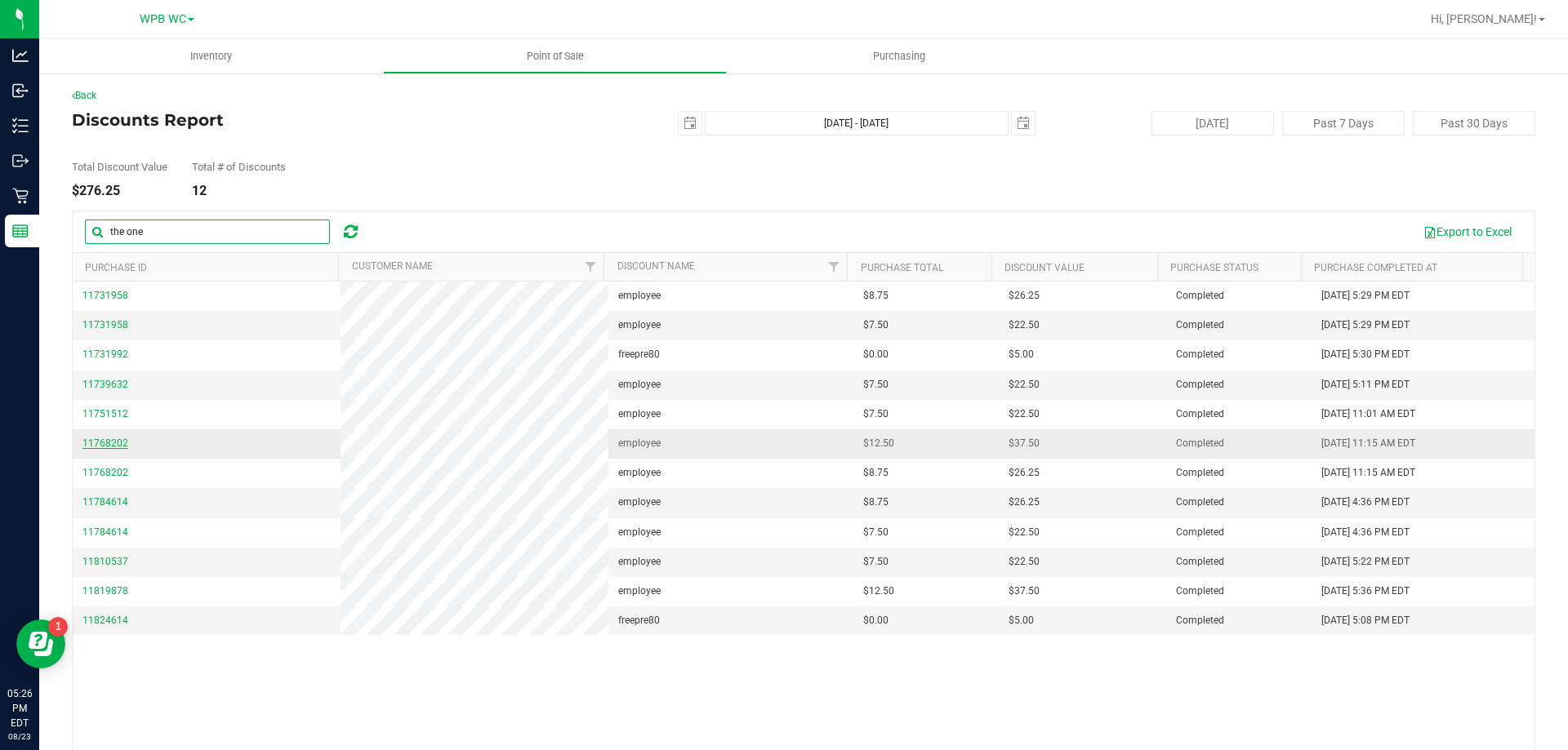
type input "the one"
click at [98, 442] on span "11768202" at bounding box center [105, 443] width 46 height 11
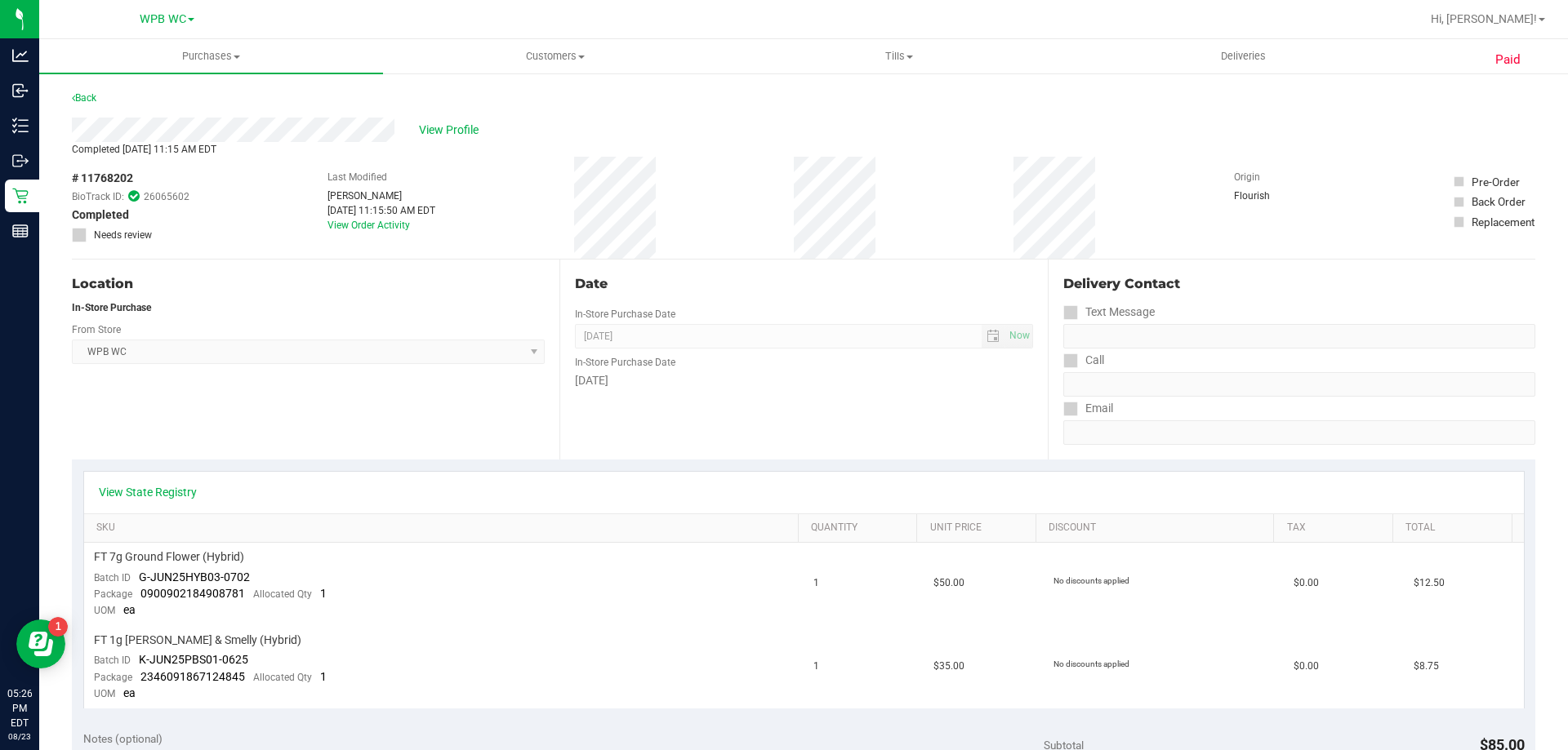
scroll to position [409, 0]
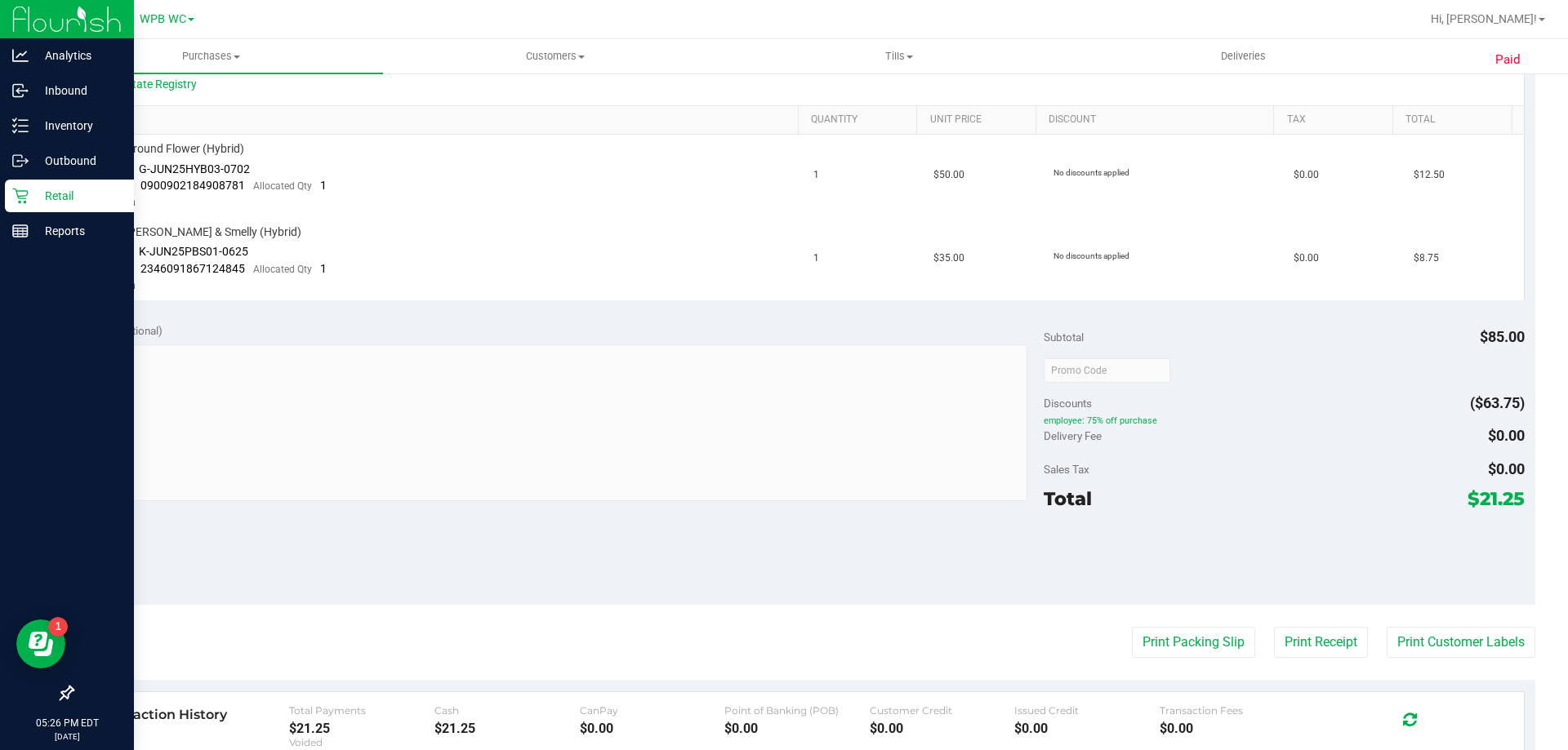
click at [3, 197] on link "Retail" at bounding box center [67, 197] width 134 height 35
